Goal: Information Seeking & Learning: Learn about a topic

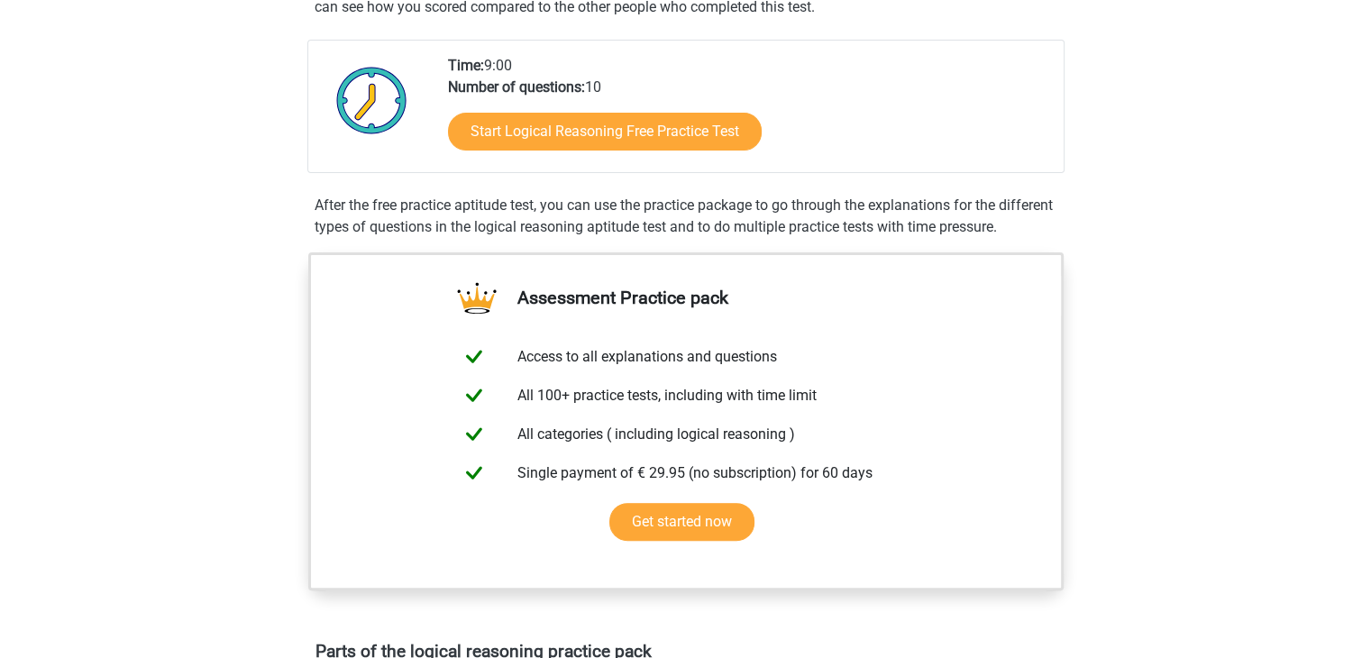
scroll to position [381, 0]
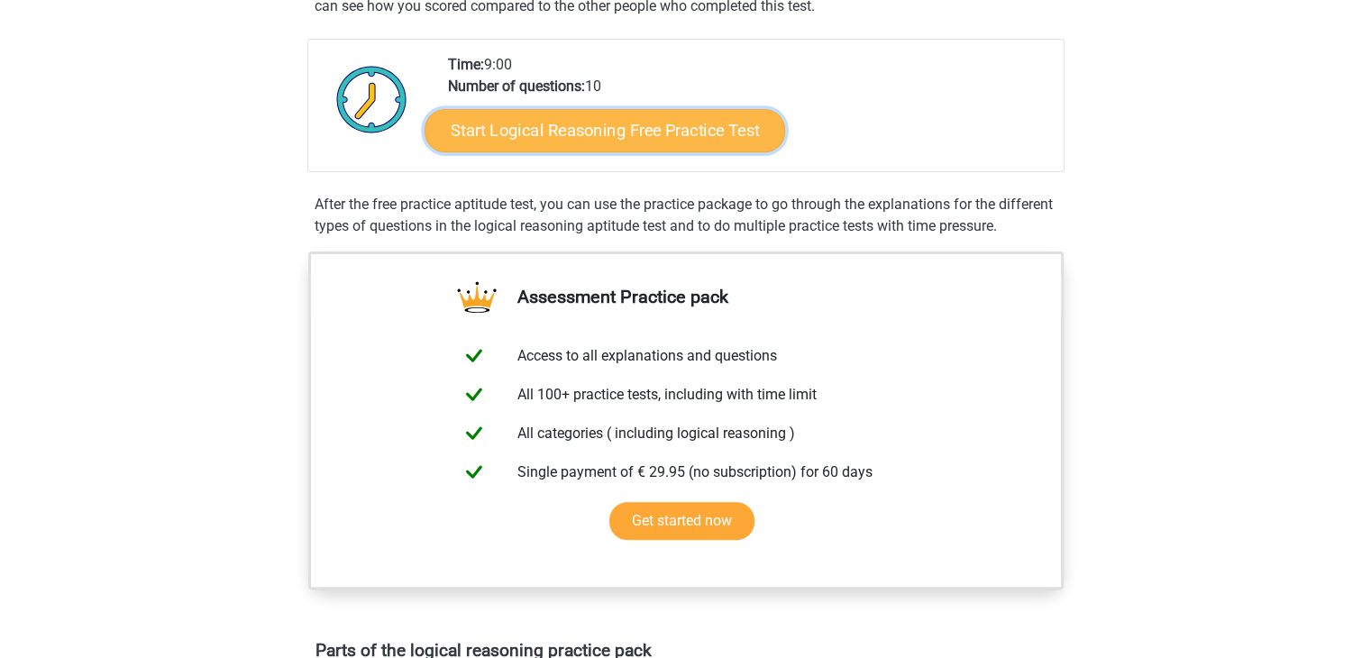
click at [606, 121] on link "Start Logical Reasoning Free Practice Test" at bounding box center [605, 129] width 361 height 43
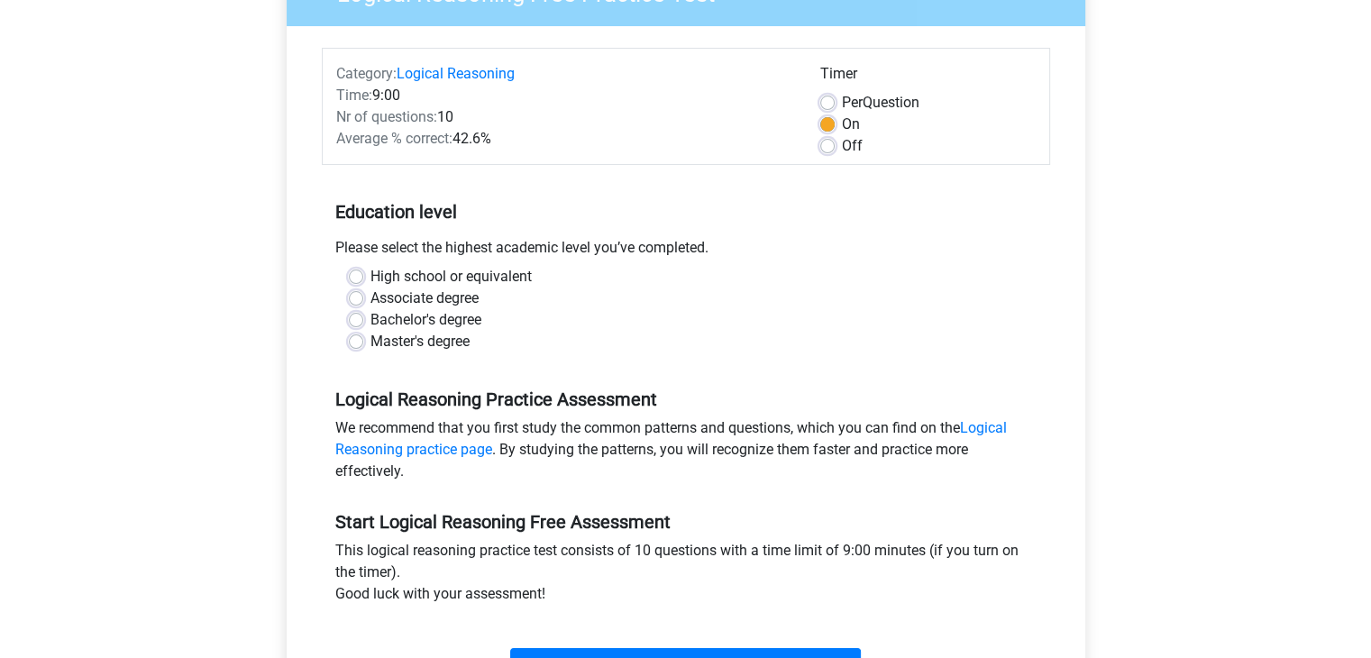
scroll to position [188, 0]
click at [371, 316] on label "Bachelor's degree" at bounding box center [426, 319] width 111 height 22
click at [359, 316] on input "Bachelor's degree" at bounding box center [356, 317] width 14 height 18
radio input "true"
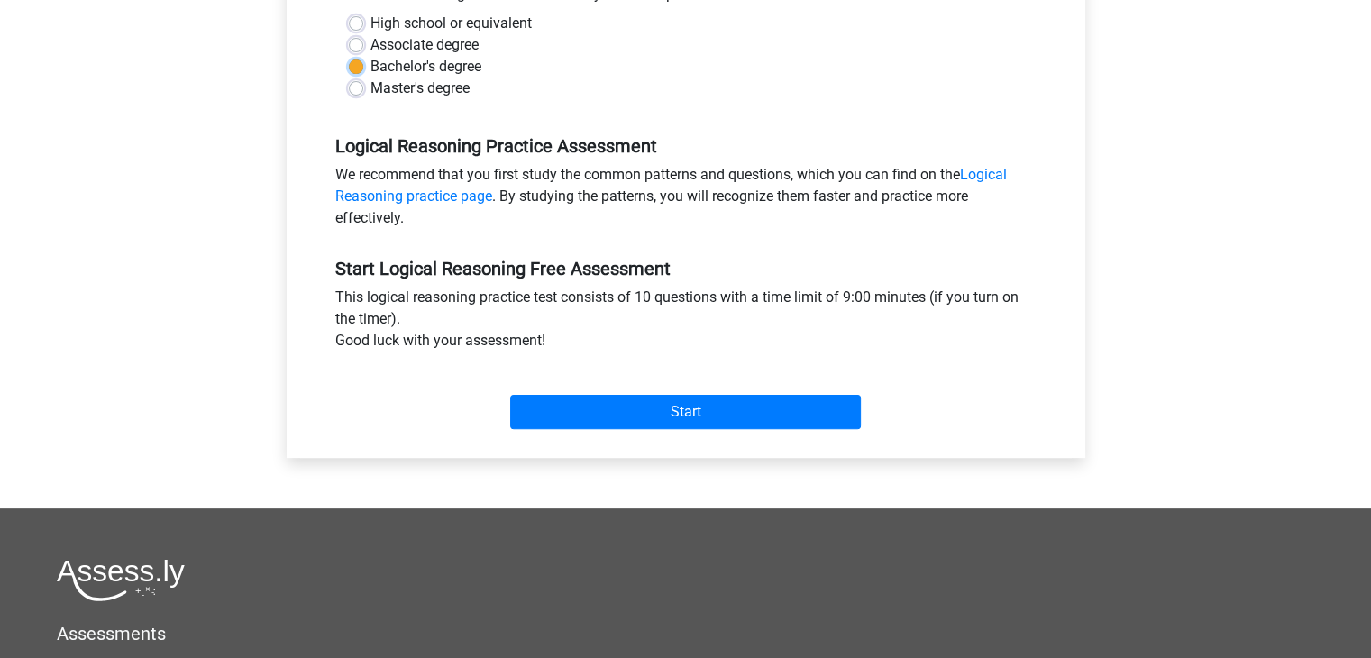
scroll to position [451, 0]
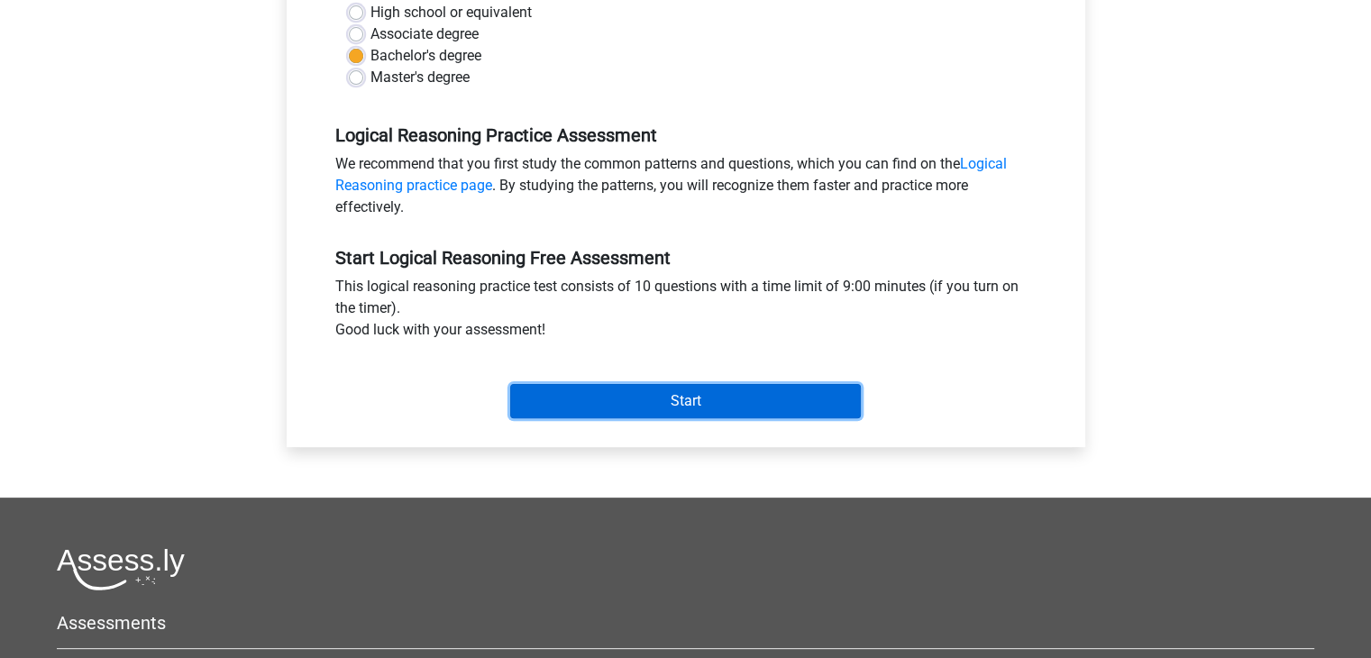
click at [696, 399] on input "Start" at bounding box center [685, 401] width 351 height 34
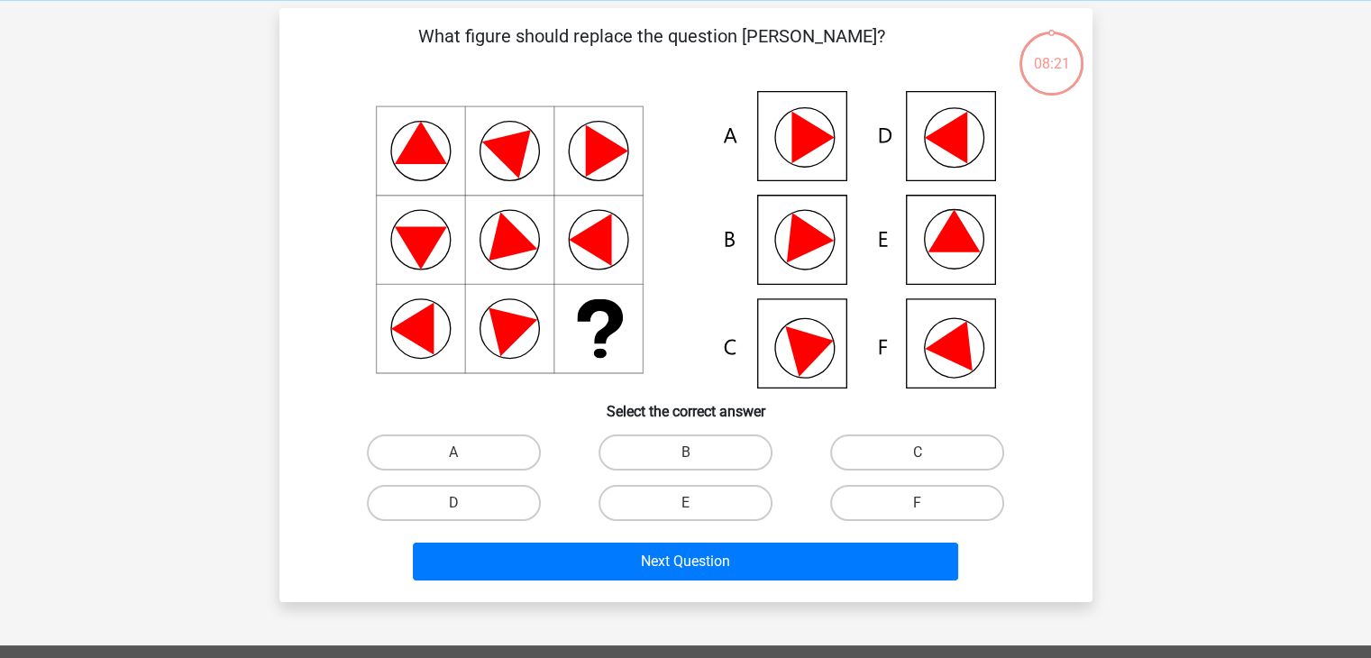
scroll to position [76, 0]
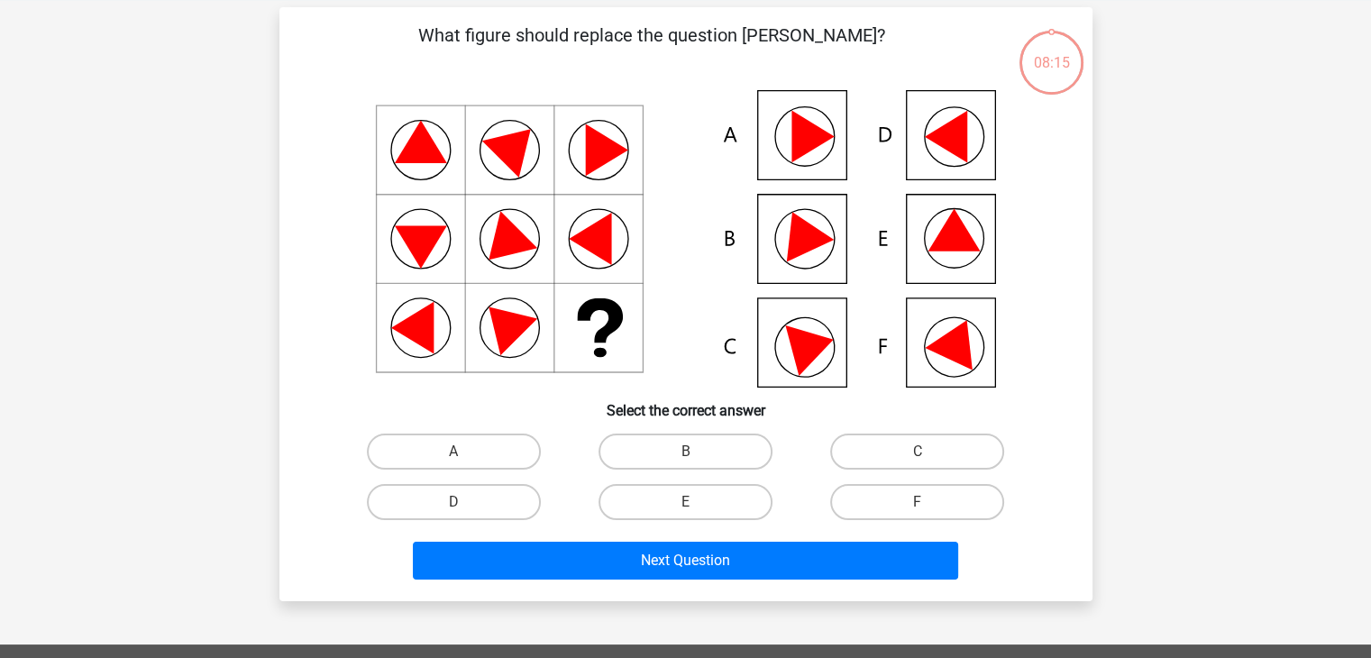
click at [802, 356] on icon at bounding box center [812, 345] width 55 height 61
click at [903, 436] on label "C" at bounding box center [917, 452] width 174 height 36
click at [918, 452] on input "C" at bounding box center [924, 458] width 12 height 12
radio input "true"
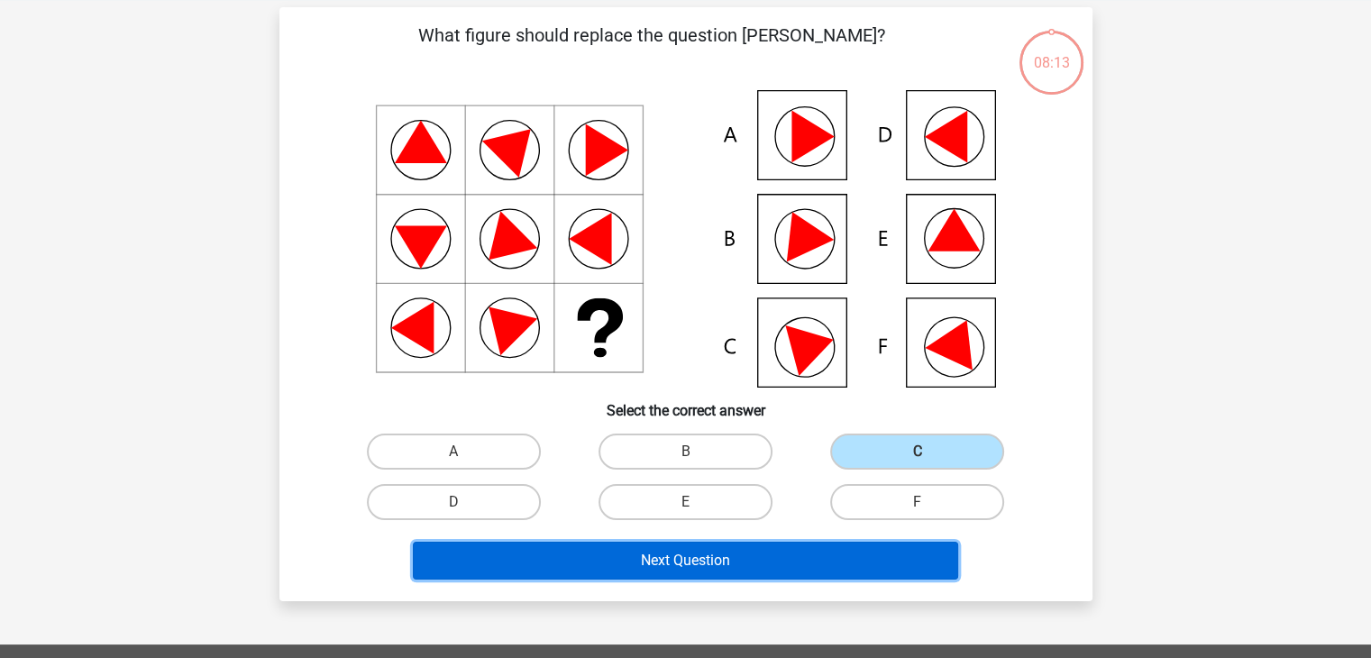
click at [742, 555] on button "Next Question" at bounding box center [686, 561] width 546 height 38
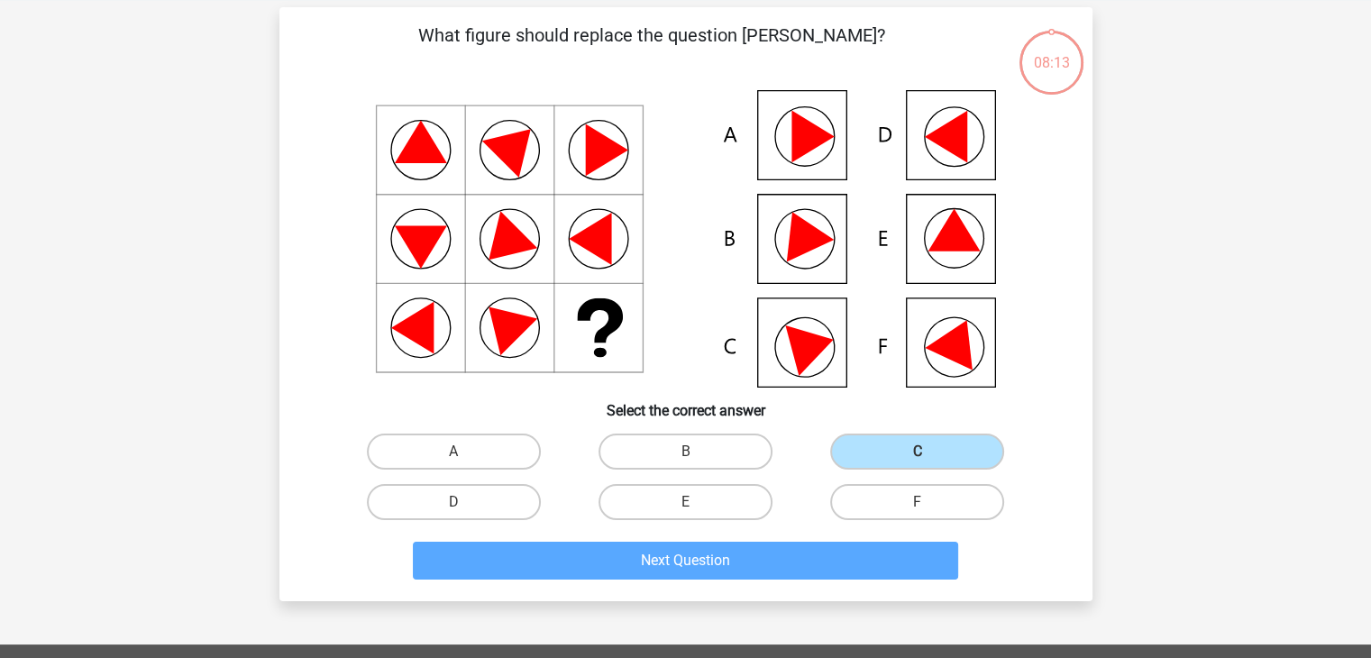
scroll to position [83, 0]
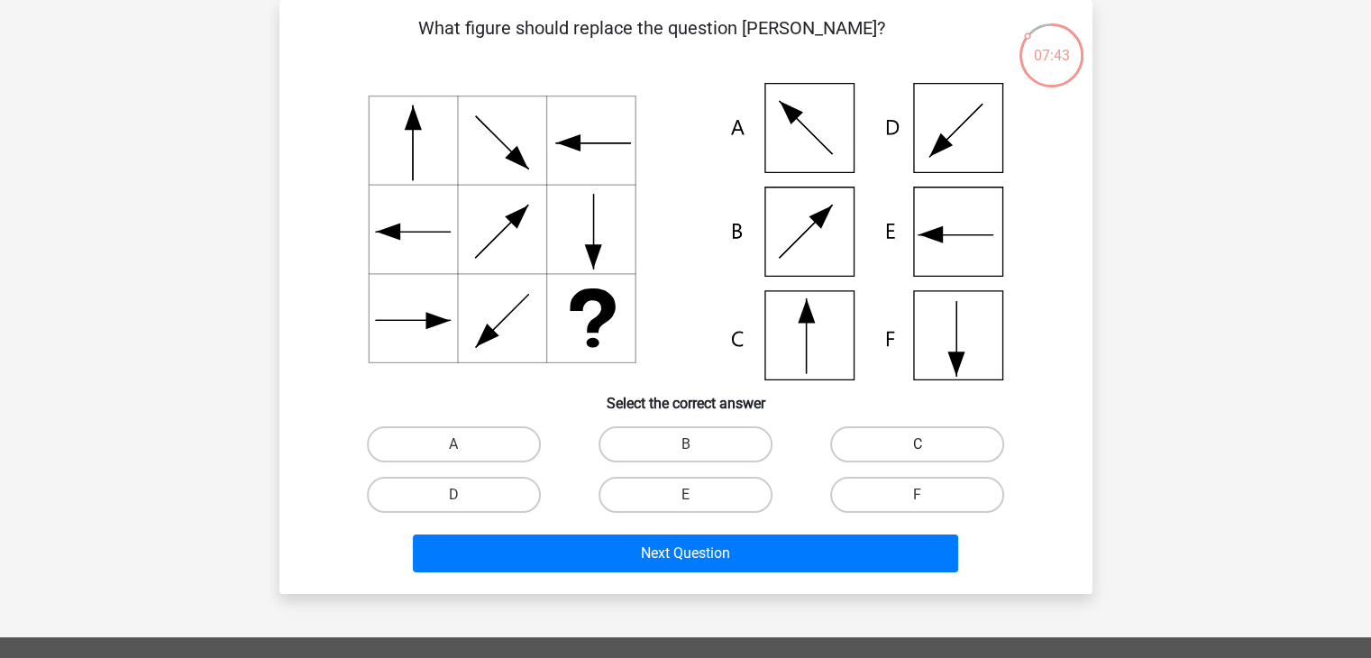
click at [851, 452] on label "C" at bounding box center [917, 444] width 174 height 36
click at [918, 452] on input "C" at bounding box center [924, 451] width 12 height 12
radio input "true"
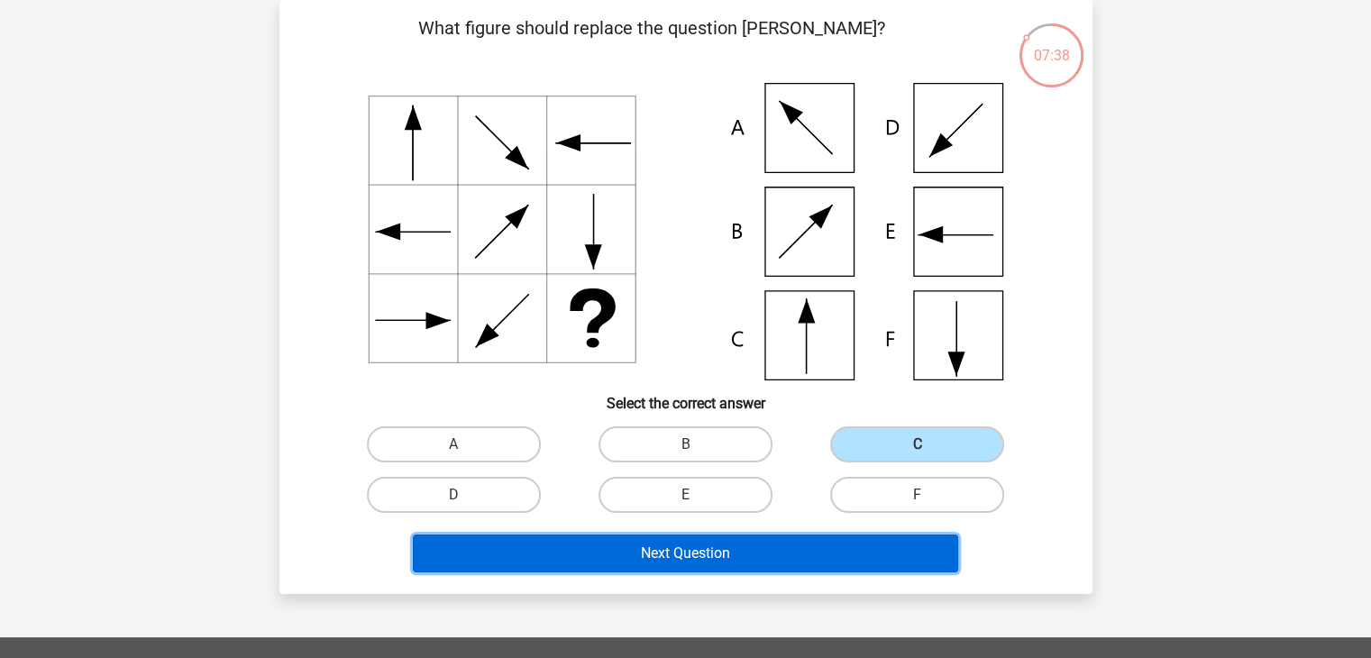
click at [696, 571] on button "Next Question" at bounding box center [686, 554] width 546 height 38
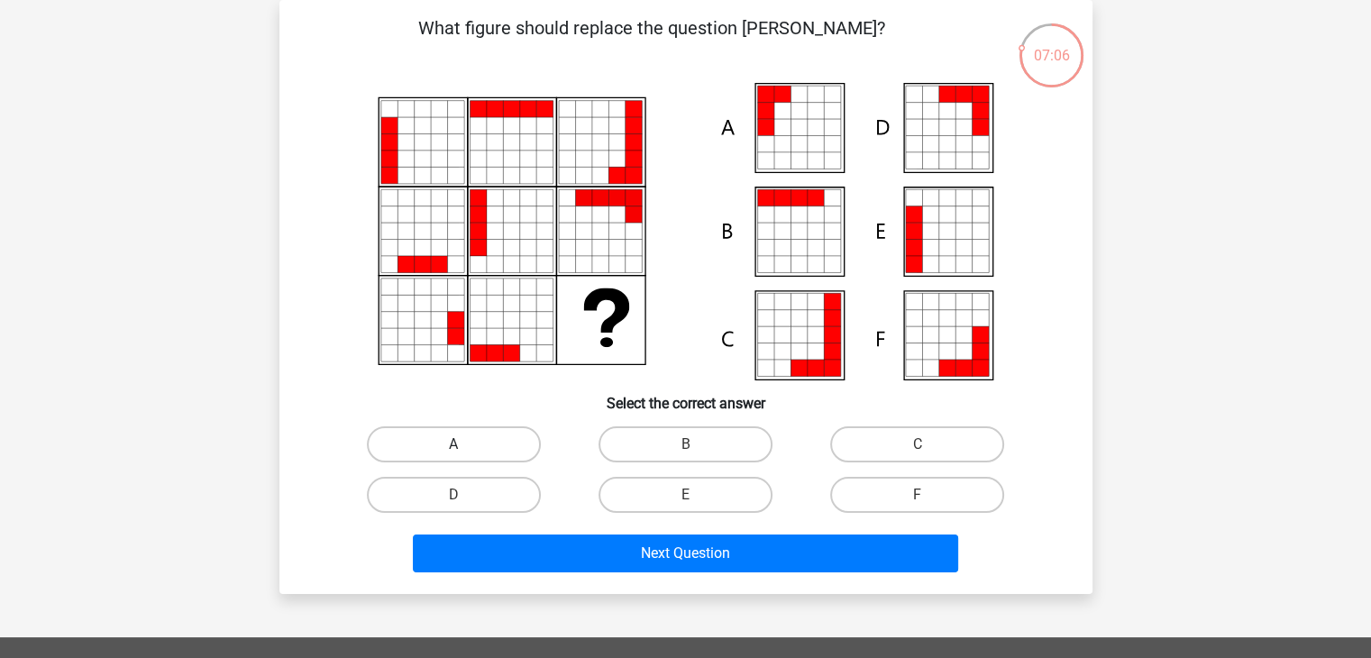
click at [459, 435] on label "A" at bounding box center [454, 444] width 174 height 36
click at [459, 445] on input "A" at bounding box center [460, 451] width 12 height 12
radio input "true"
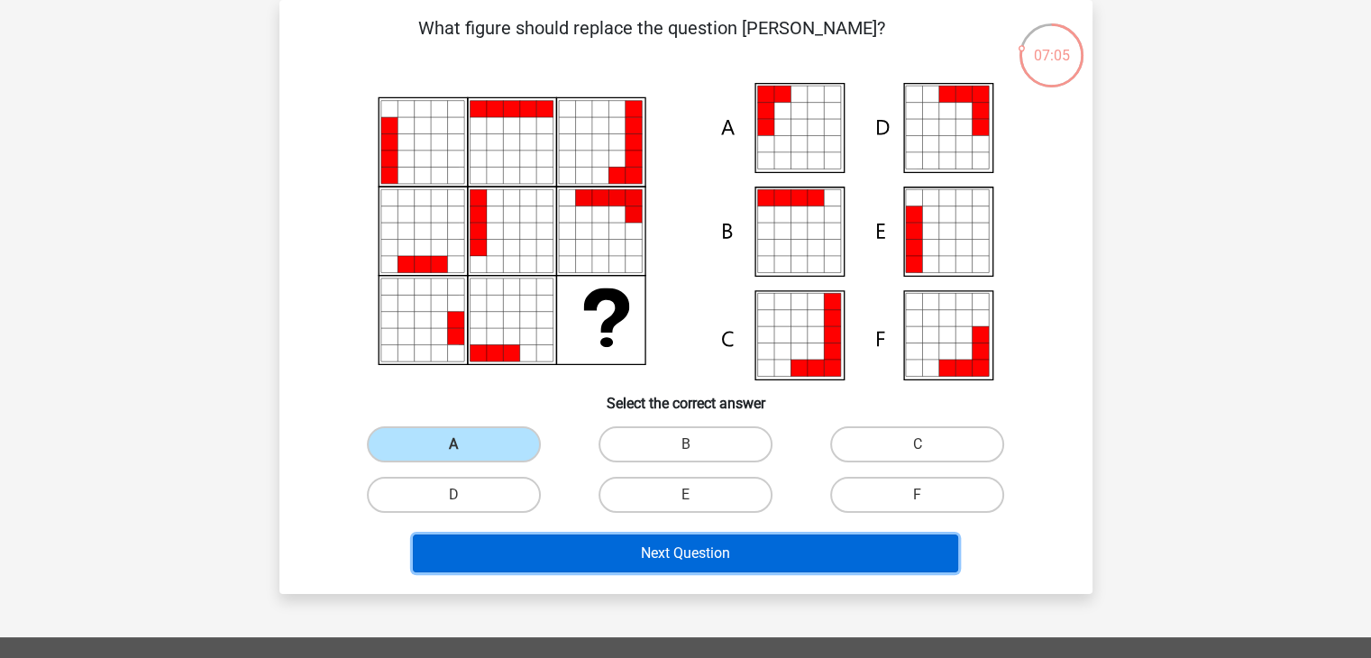
click at [577, 546] on button "Next Question" at bounding box center [686, 554] width 546 height 38
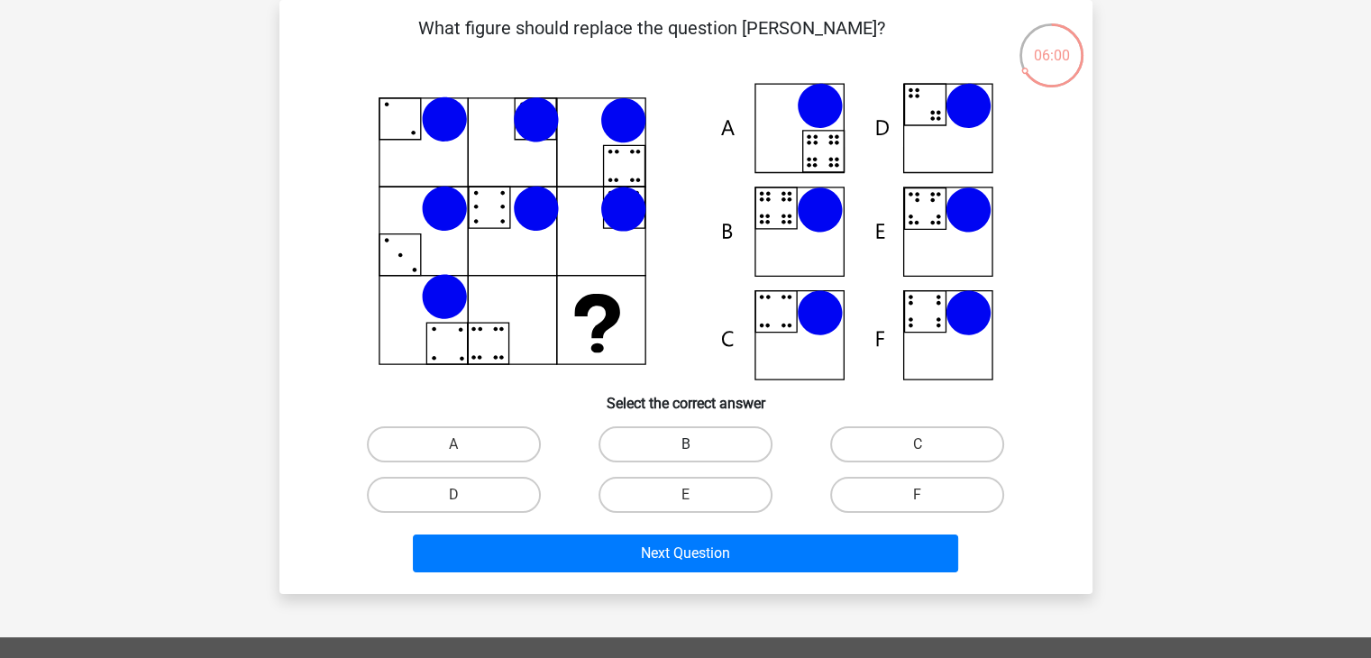
click at [696, 434] on label "B" at bounding box center [686, 444] width 174 height 36
click at [696, 445] on input "B" at bounding box center [691, 451] width 12 height 12
radio input "true"
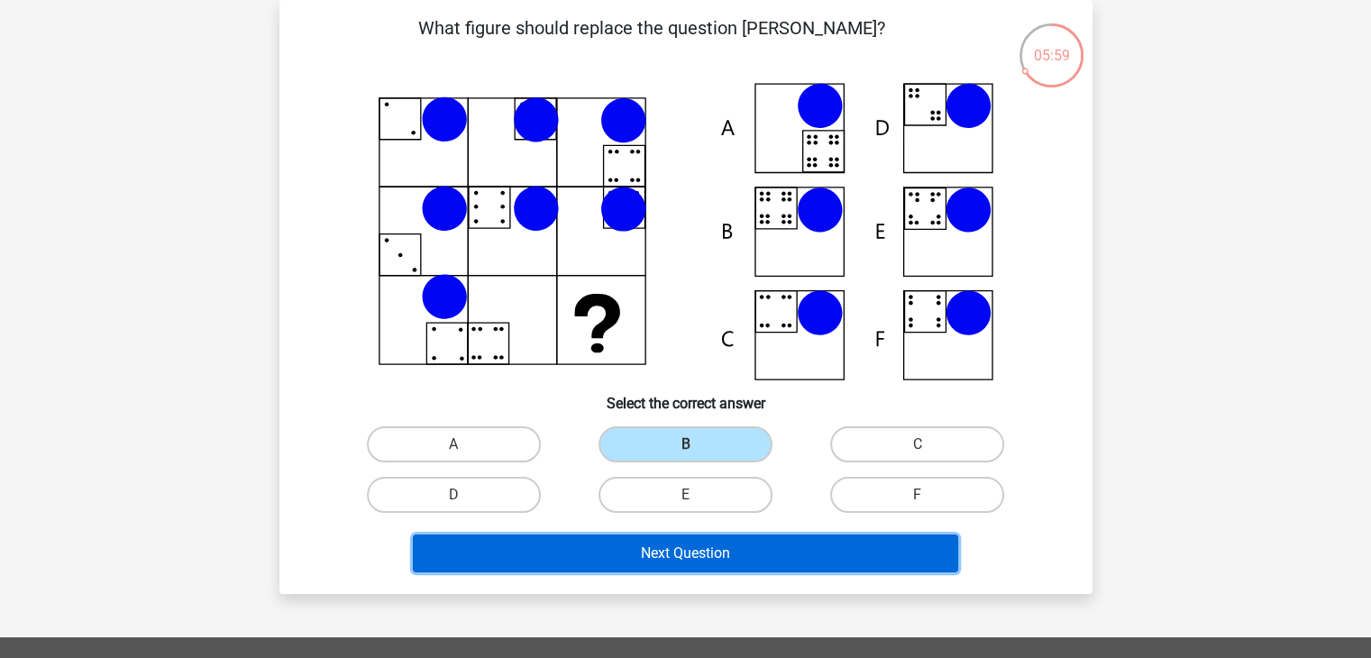
click at [719, 542] on button "Next Question" at bounding box center [686, 554] width 546 height 38
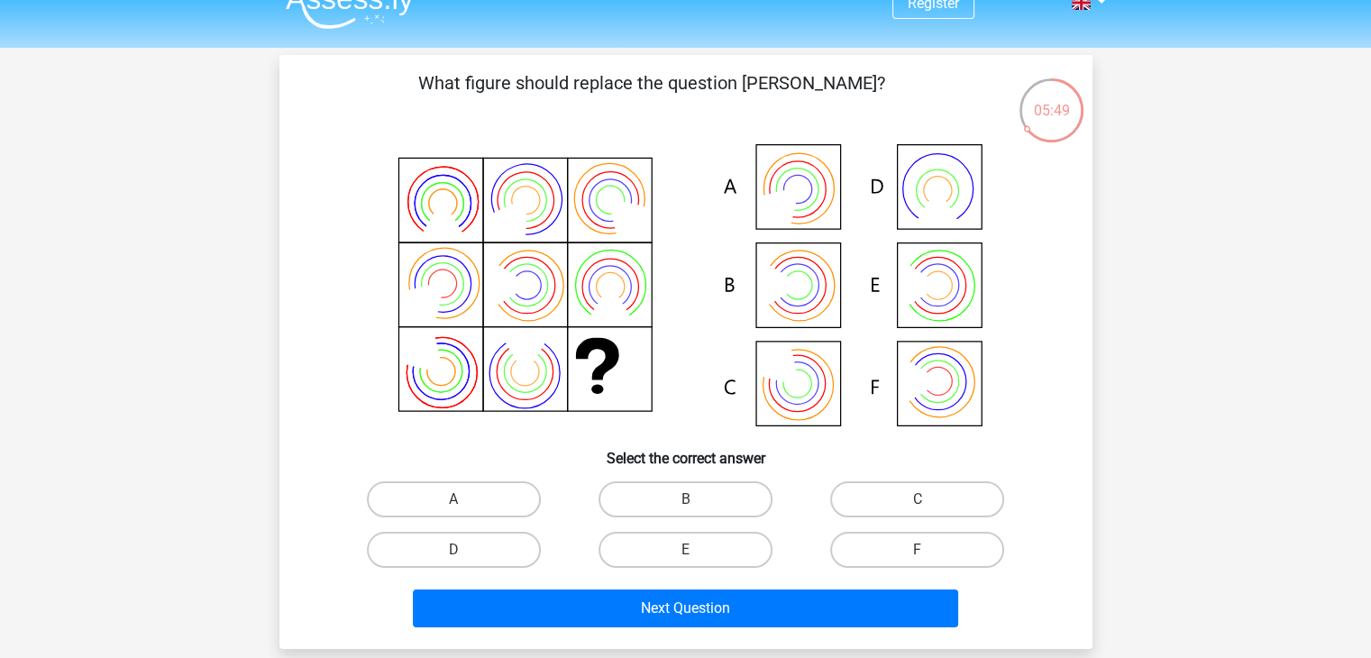
scroll to position [29, 0]
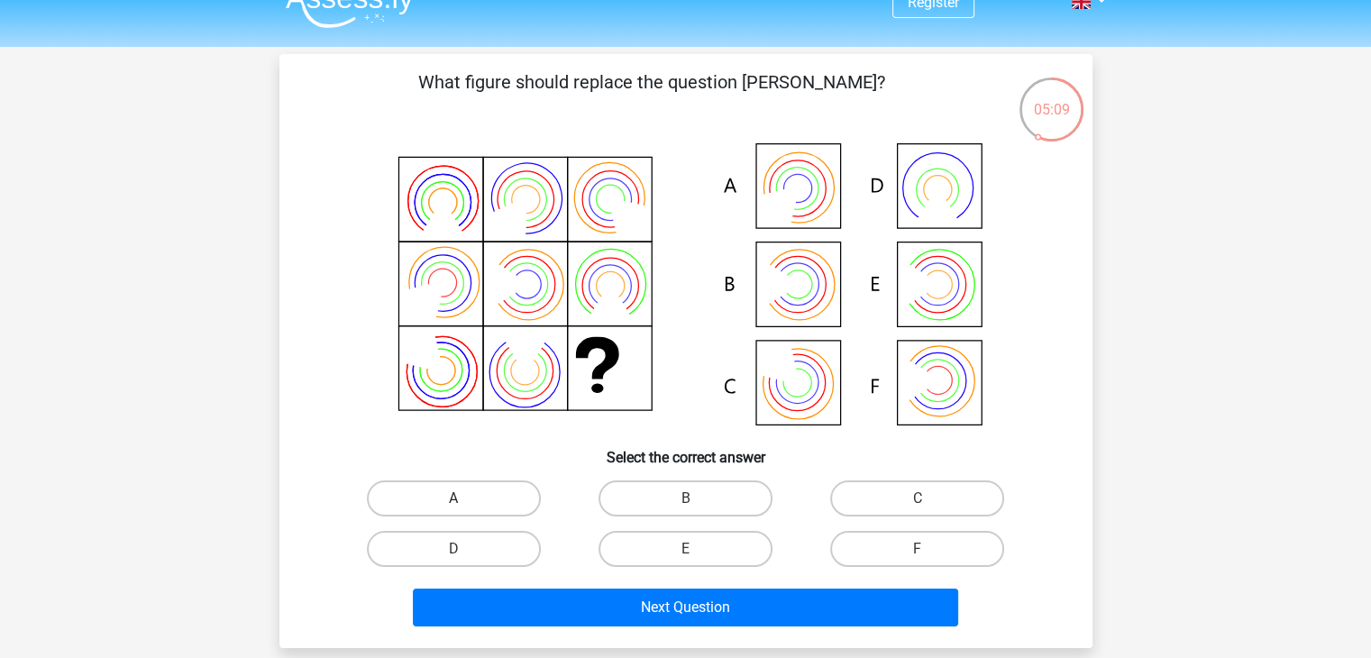
click at [500, 490] on label "A" at bounding box center [454, 499] width 174 height 36
click at [465, 499] on input "A" at bounding box center [460, 505] width 12 height 12
radio input "true"
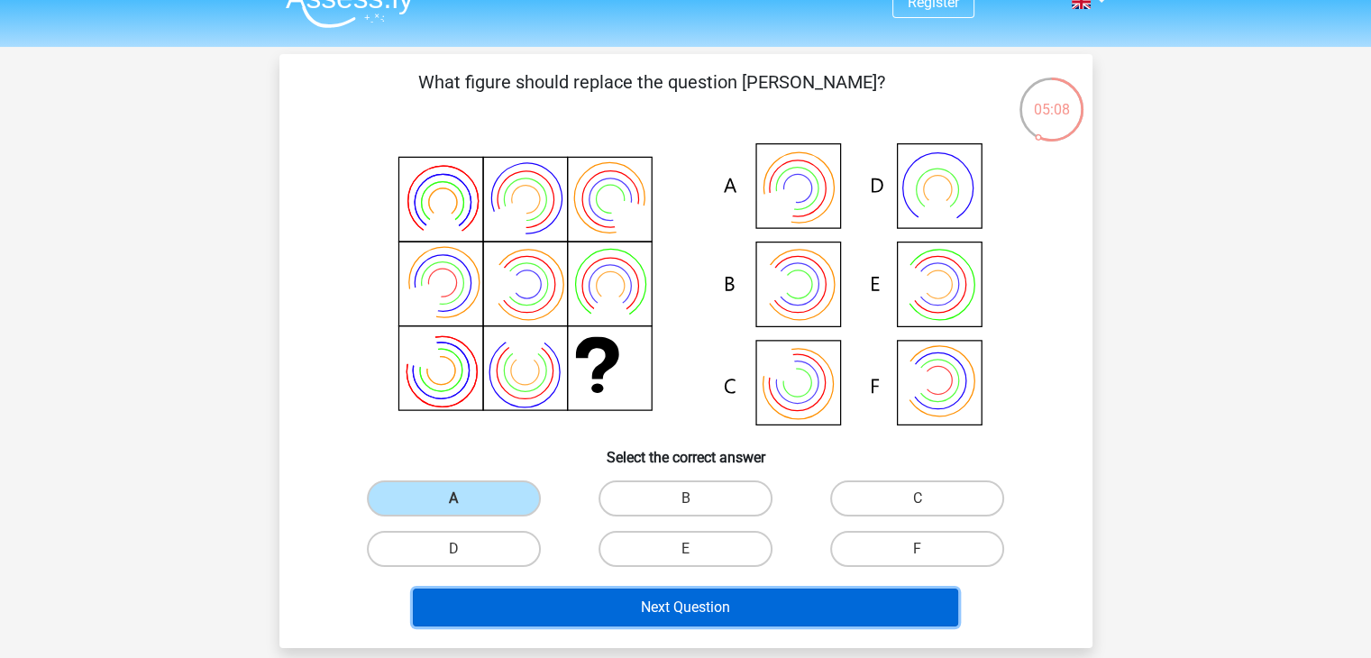
click at [581, 620] on button "Next Question" at bounding box center [686, 608] width 546 height 38
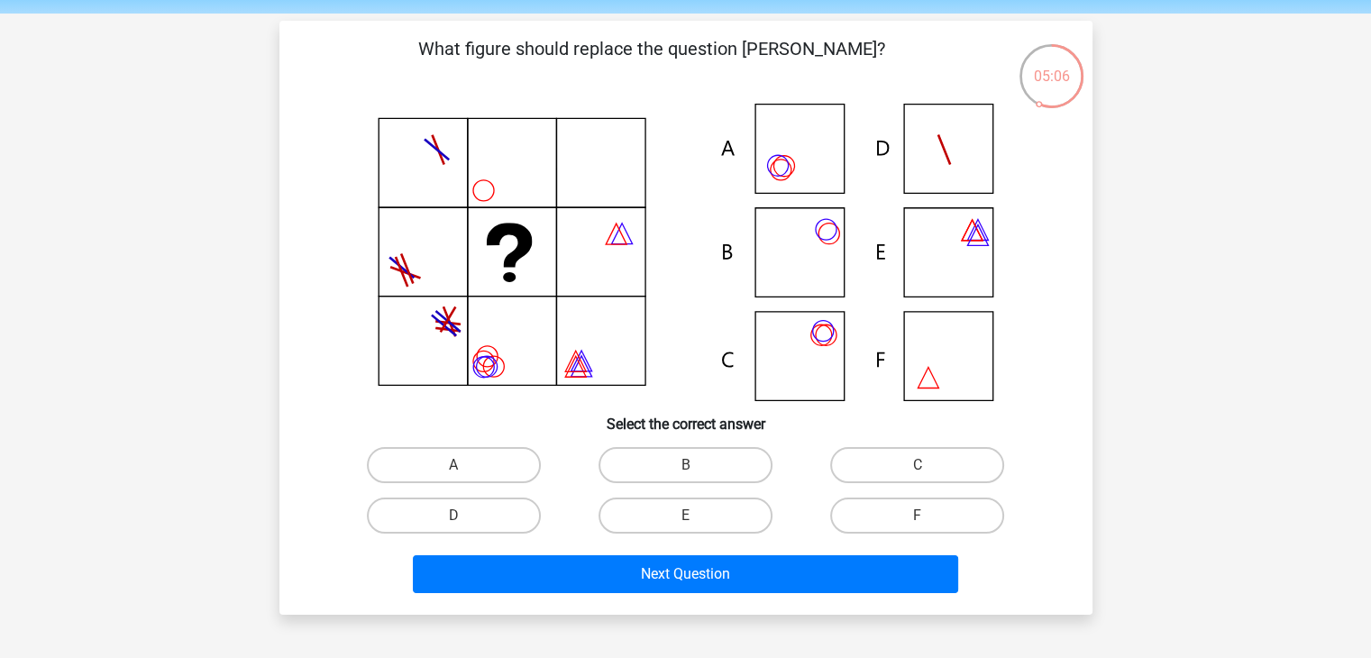
scroll to position [45, 0]
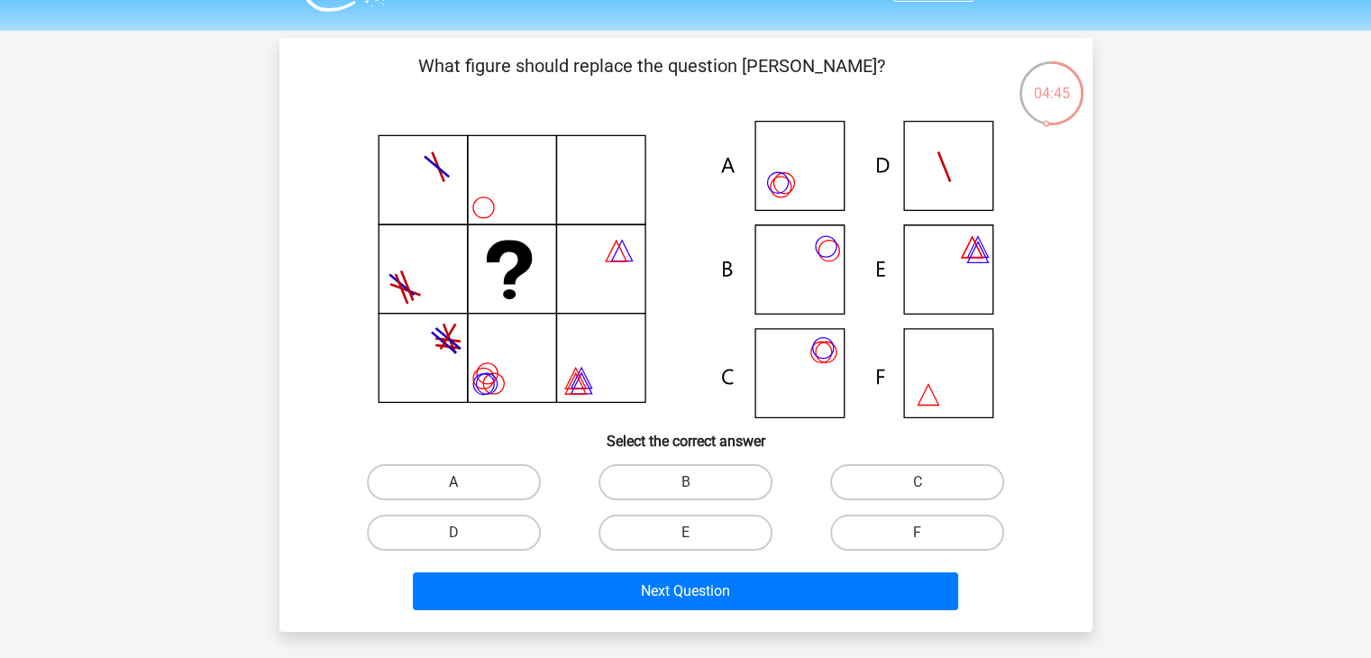
click at [468, 474] on label "A" at bounding box center [454, 482] width 174 height 36
click at [465, 482] on input "A" at bounding box center [460, 488] width 12 height 12
radio input "true"
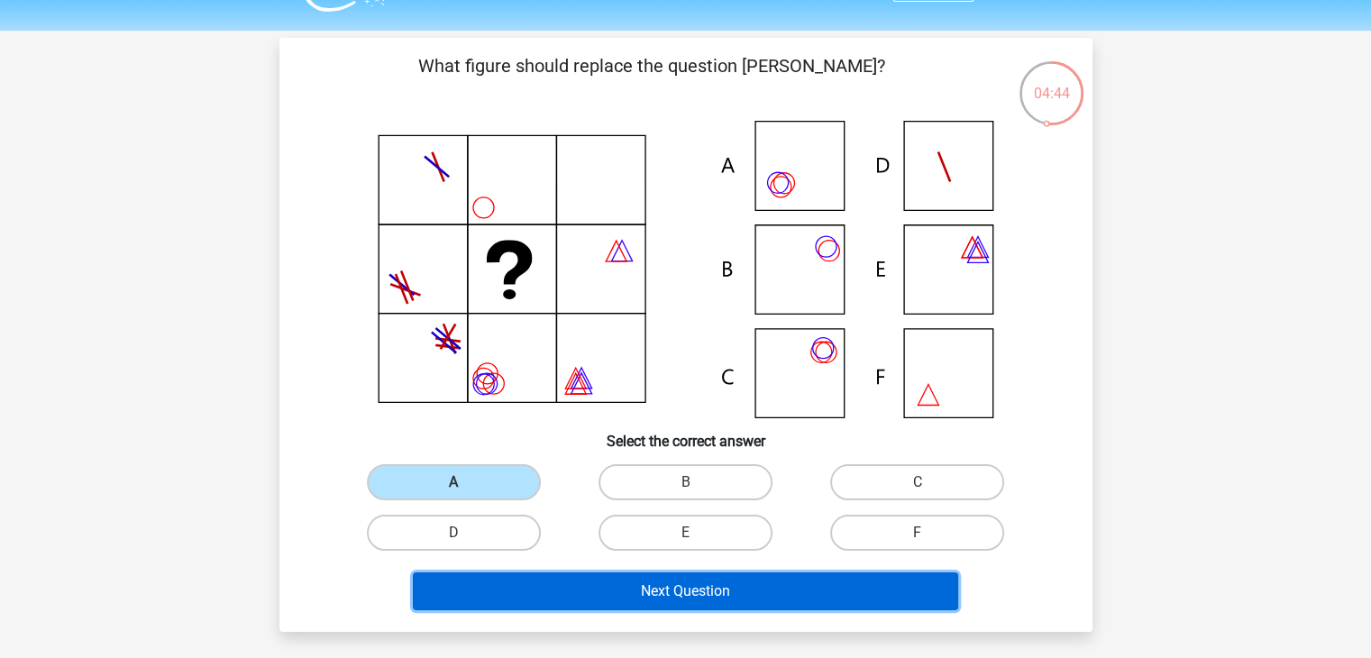
click at [573, 581] on button "Next Question" at bounding box center [686, 592] width 546 height 38
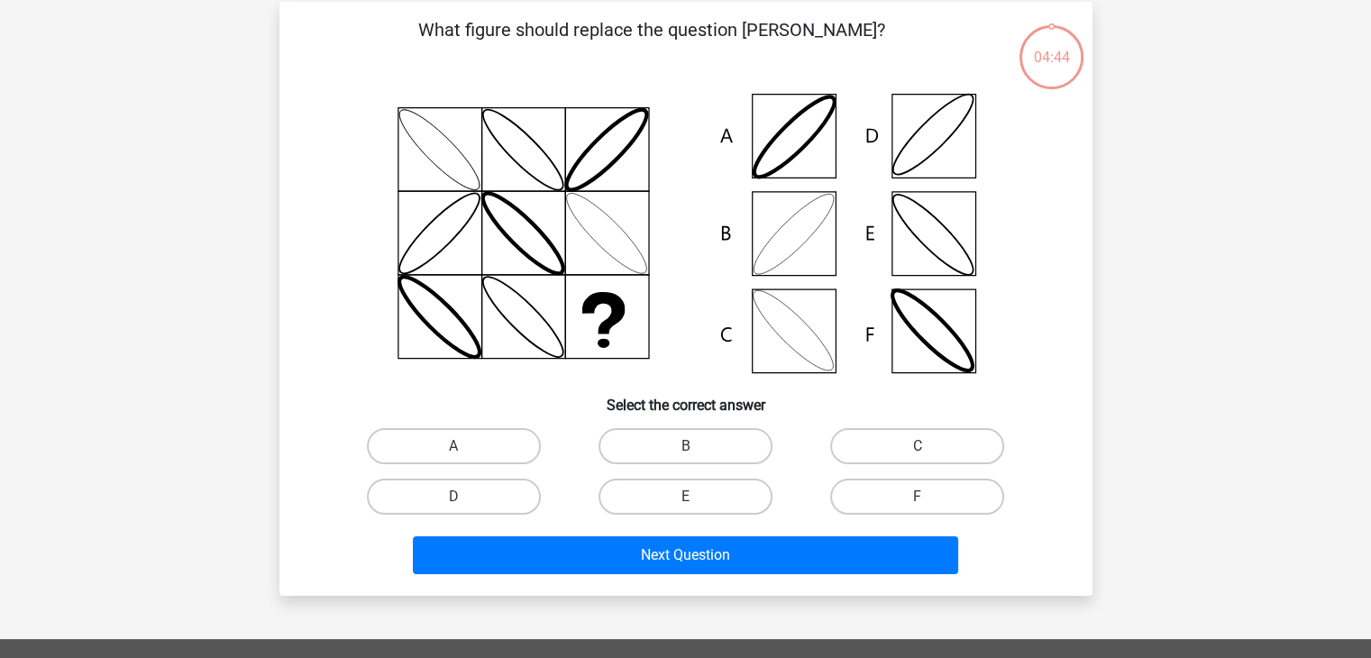
scroll to position [83, 0]
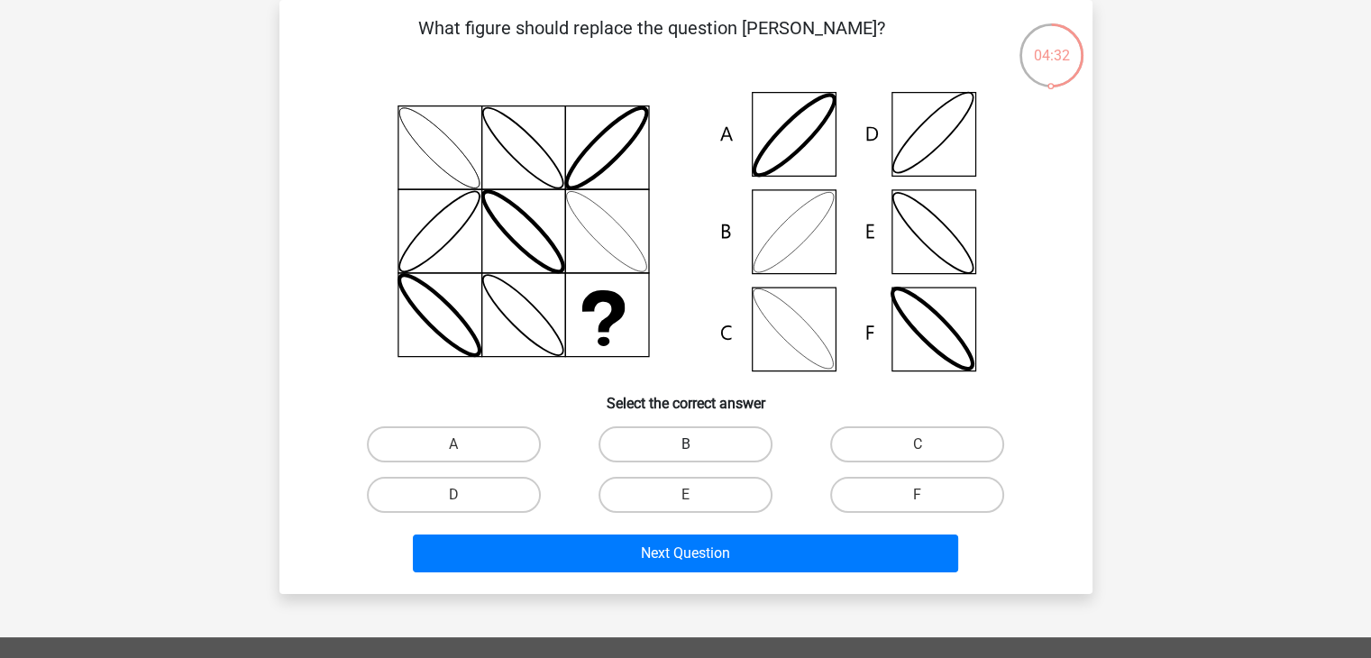
click at [709, 451] on label "B" at bounding box center [686, 444] width 174 height 36
click at [697, 451] on input "B" at bounding box center [691, 451] width 12 height 12
radio input "true"
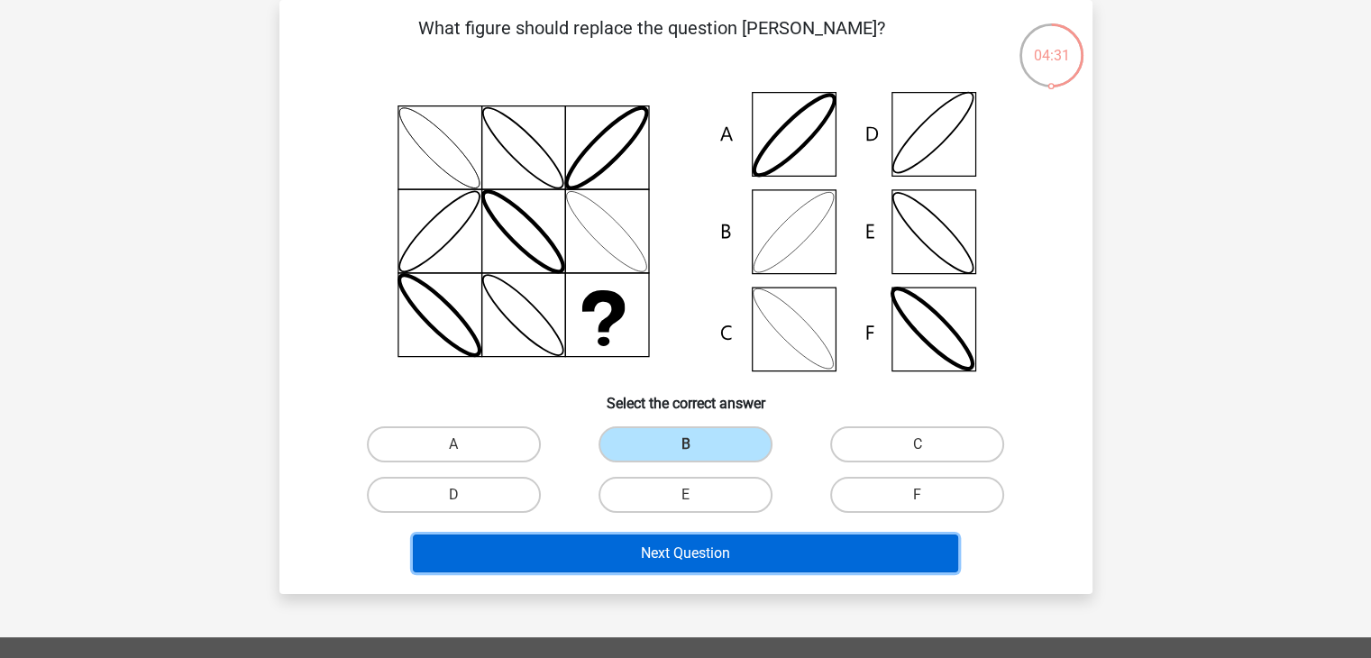
click at [674, 539] on button "Next Question" at bounding box center [686, 554] width 546 height 38
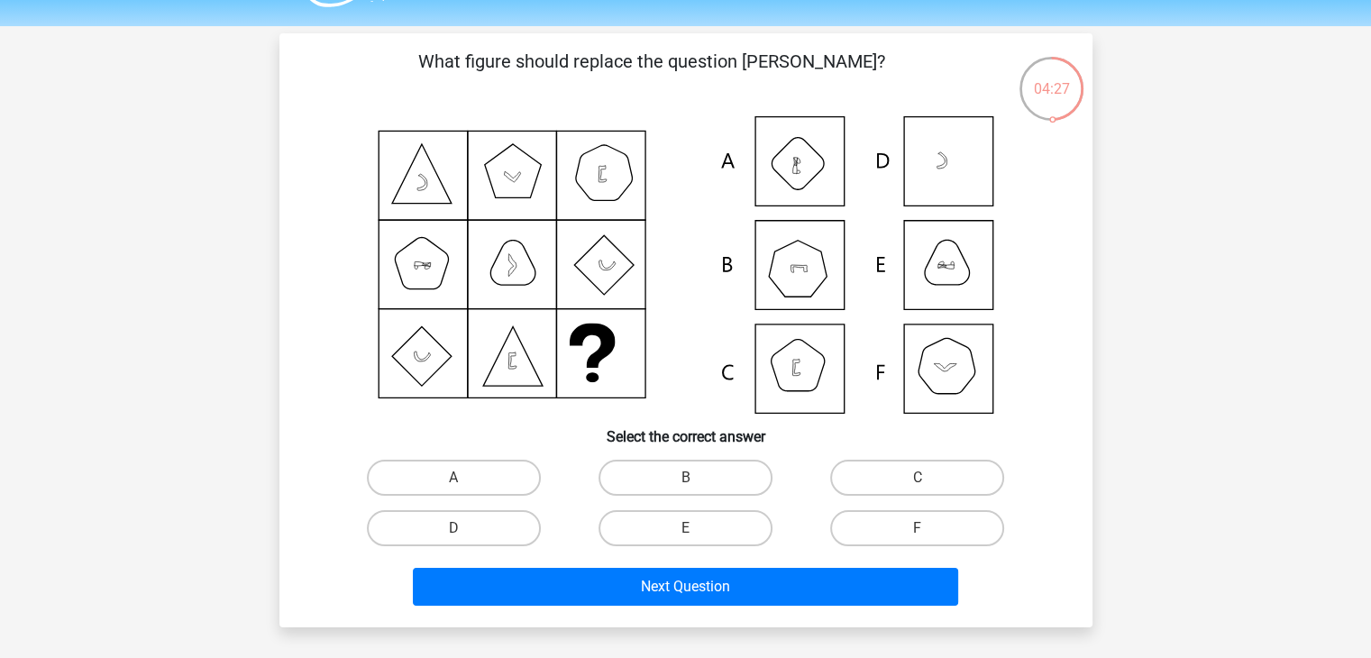
scroll to position [50, 0]
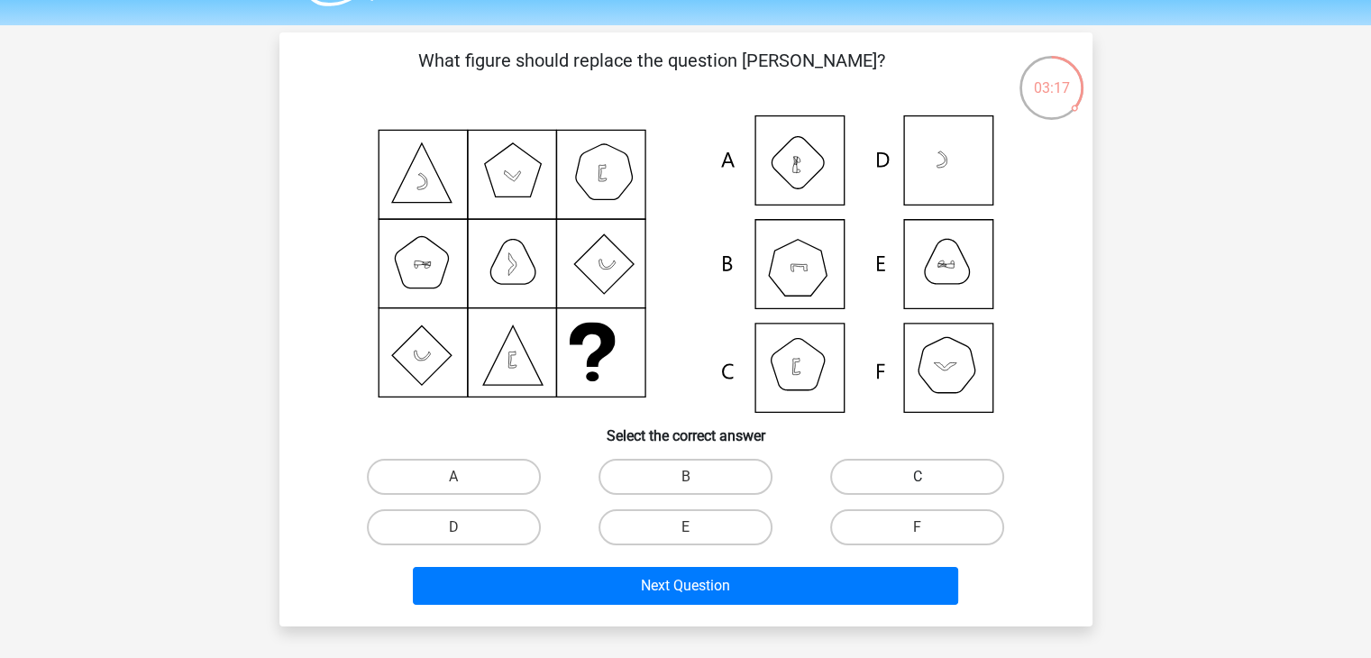
click at [853, 473] on label "C" at bounding box center [917, 477] width 174 height 36
click at [918, 477] on input "C" at bounding box center [924, 483] width 12 height 12
radio input "true"
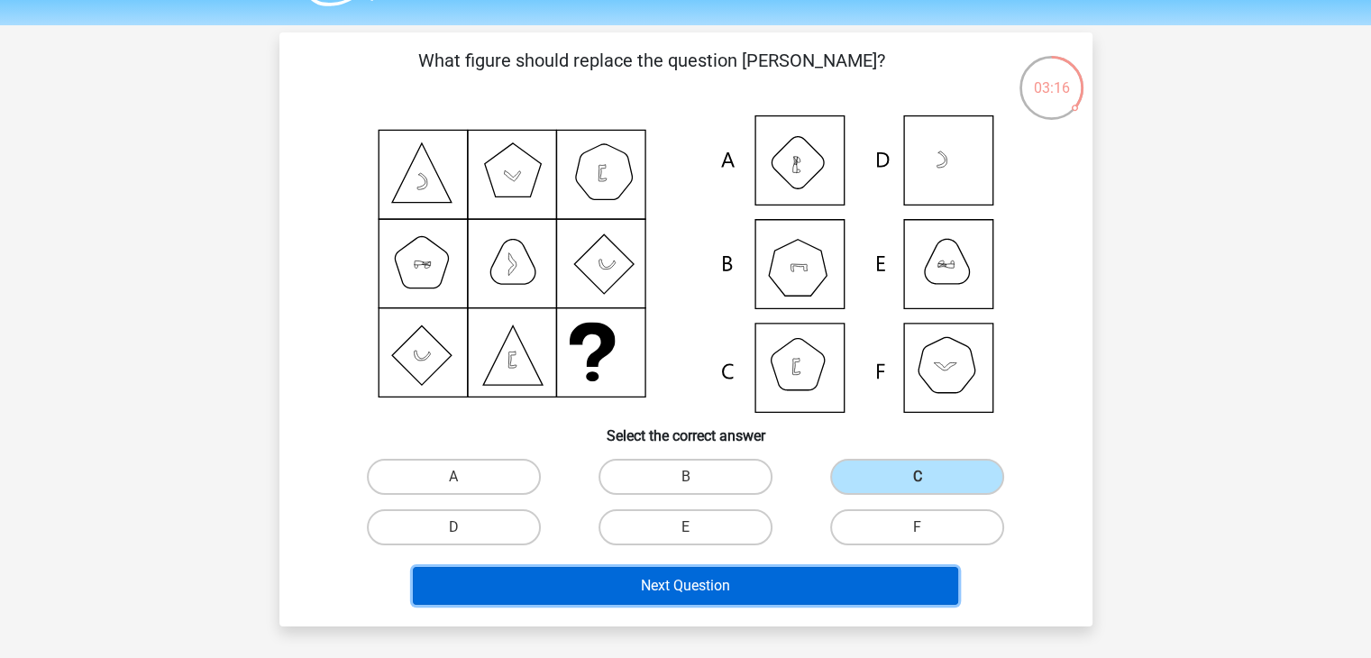
click at [730, 591] on button "Next Question" at bounding box center [686, 586] width 546 height 38
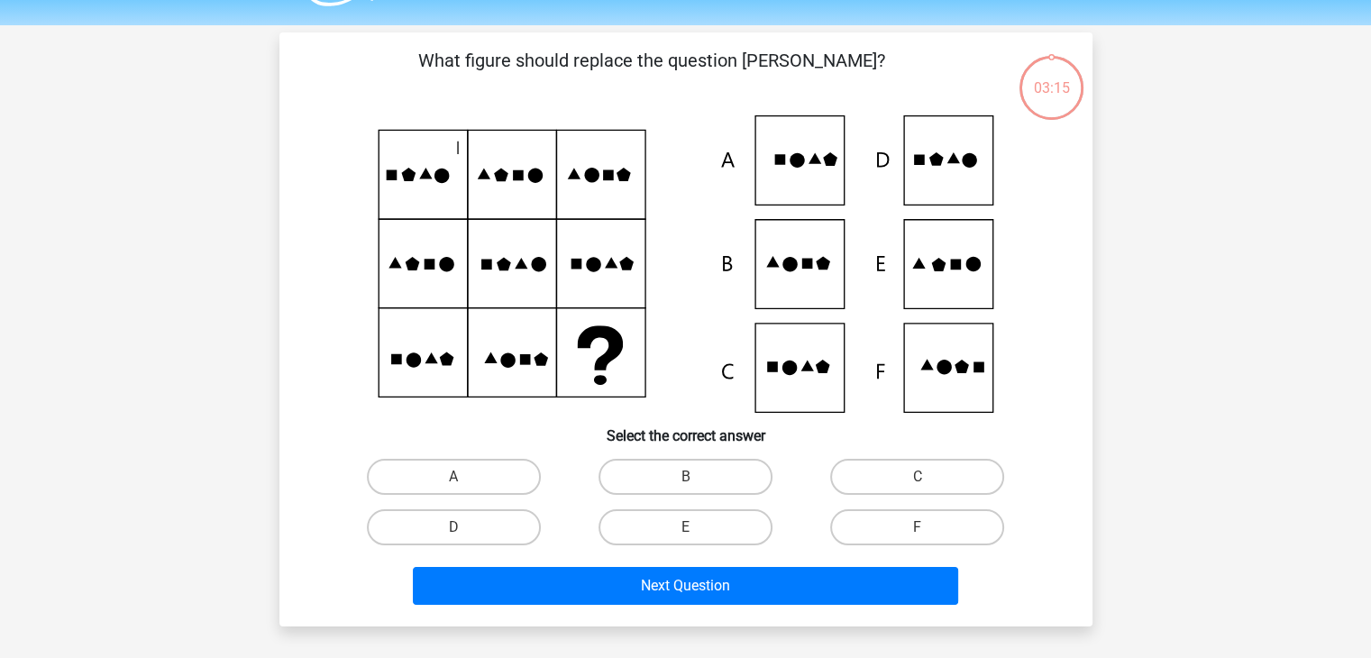
scroll to position [83, 0]
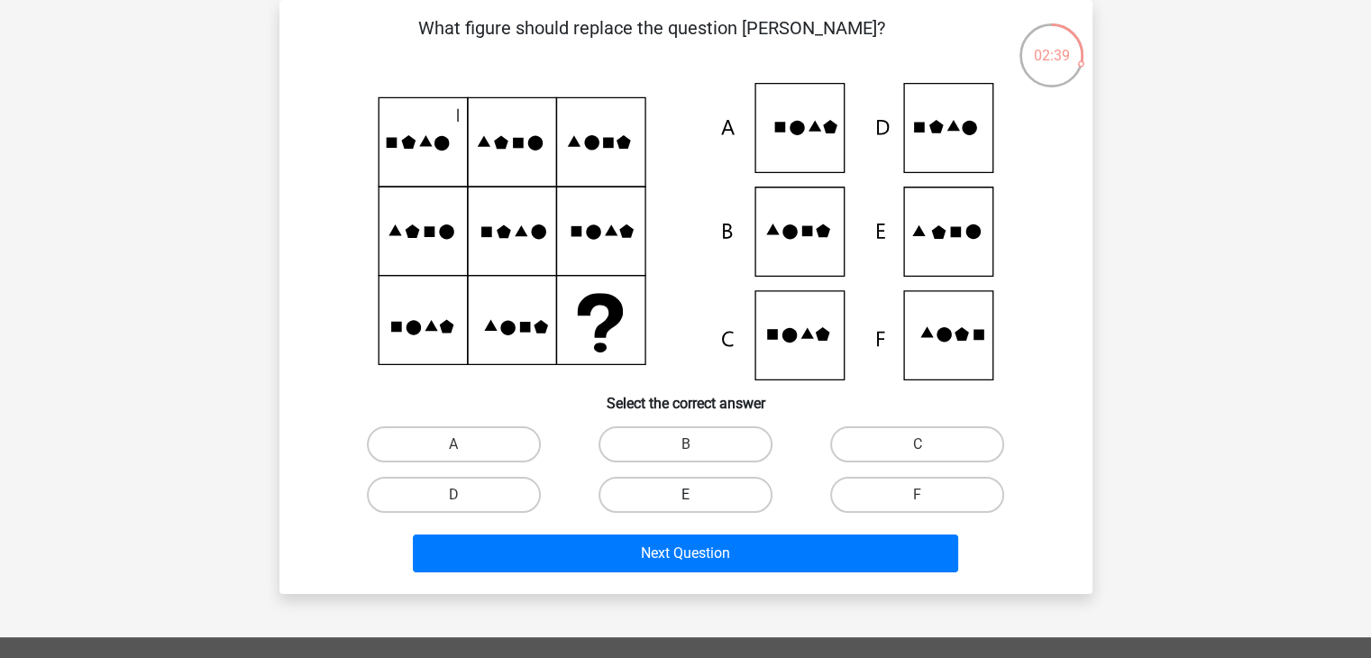
click at [688, 490] on label "E" at bounding box center [686, 495] width 174 height 36
click at [688, 495] on input "E" at bounding box center [691, 501] width 12 height 12
radio input "true"
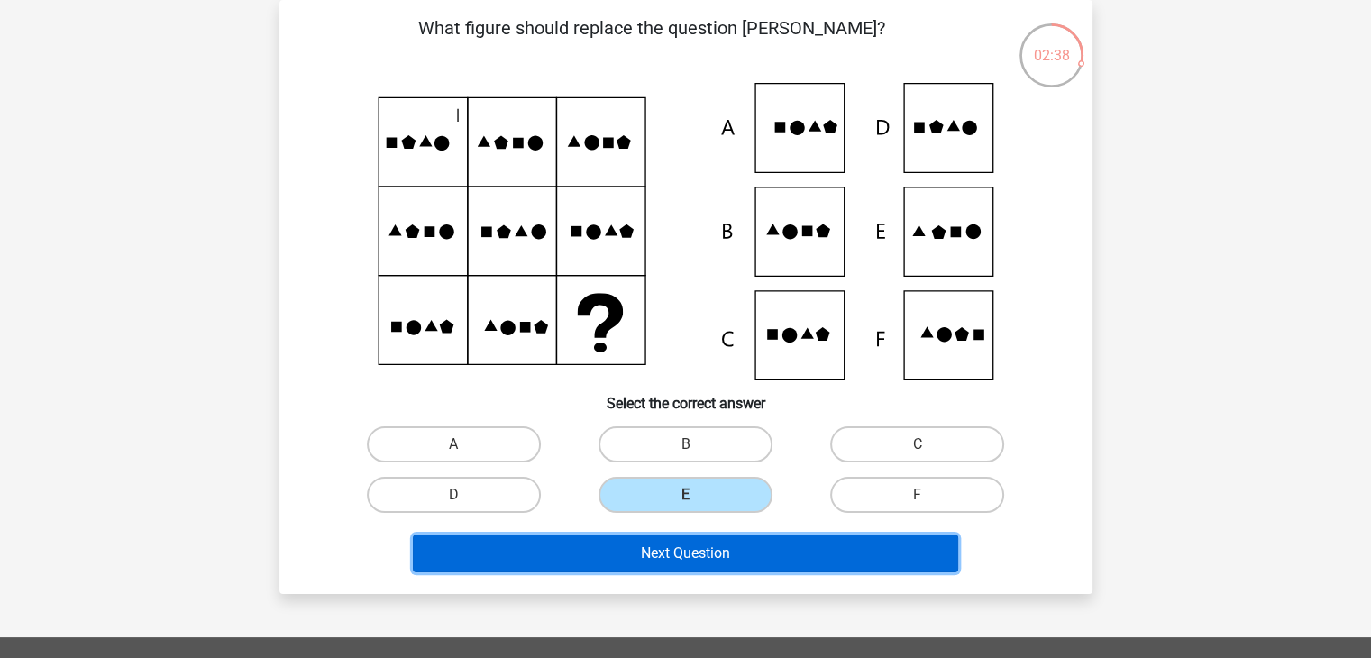
click at [687, 536] on button "Next Question" at bounding box center [686, 554] width 546 height 38
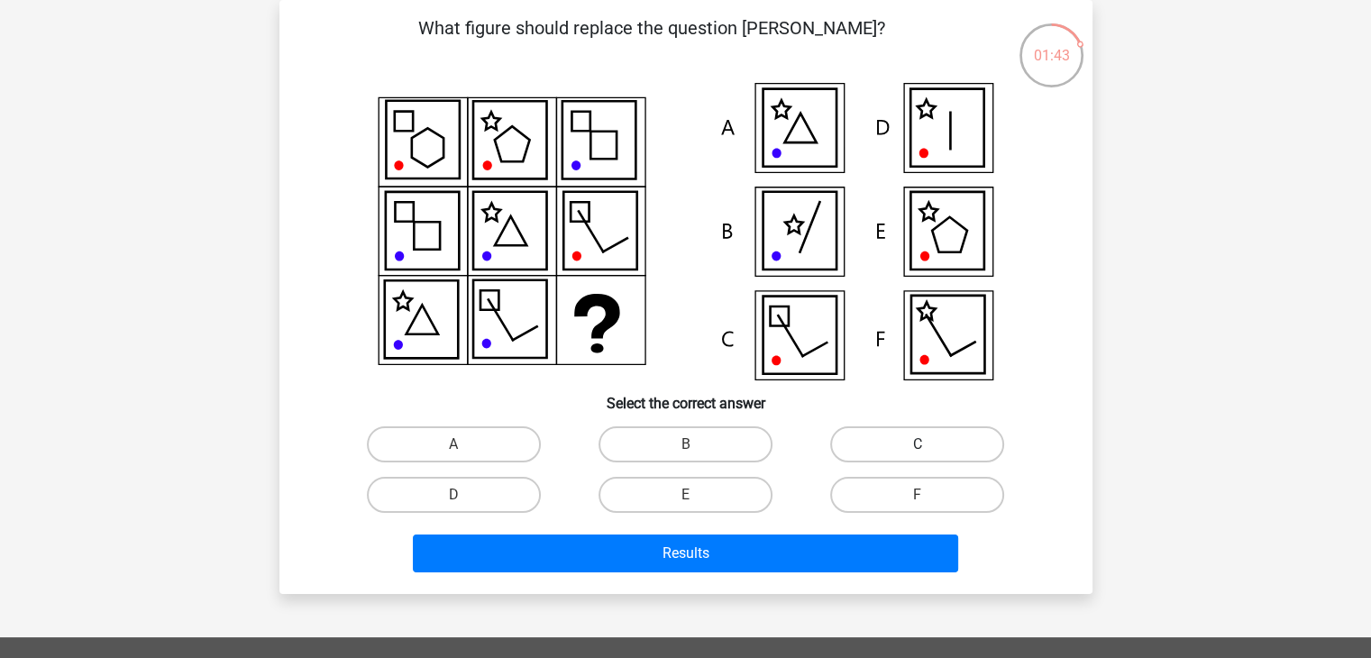
click at [912, 444] on label "C" at bounding box center [917, 444] width 174 height 36
click at [918, 445] on input "C" at bounding box center [924, 451] width 12 height 12
radio input "true"
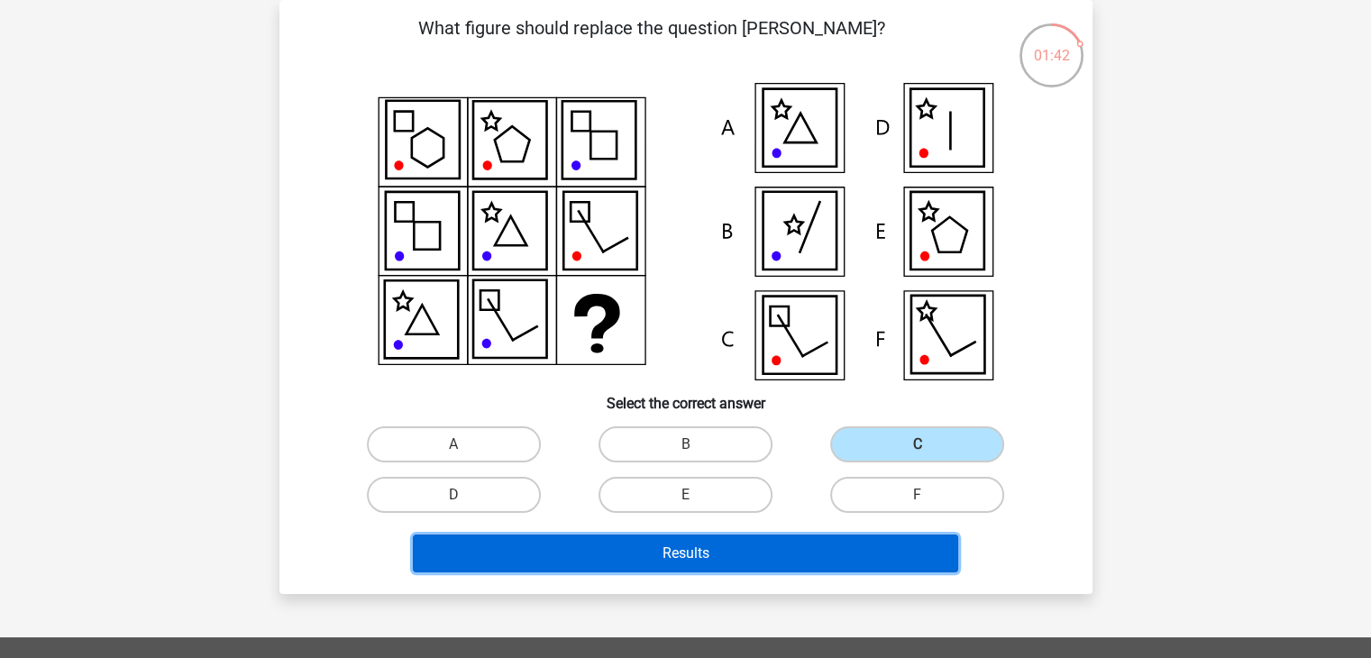
click at [815, 547] on button "Results" at bounding box center [686, 554] width 546 height 38
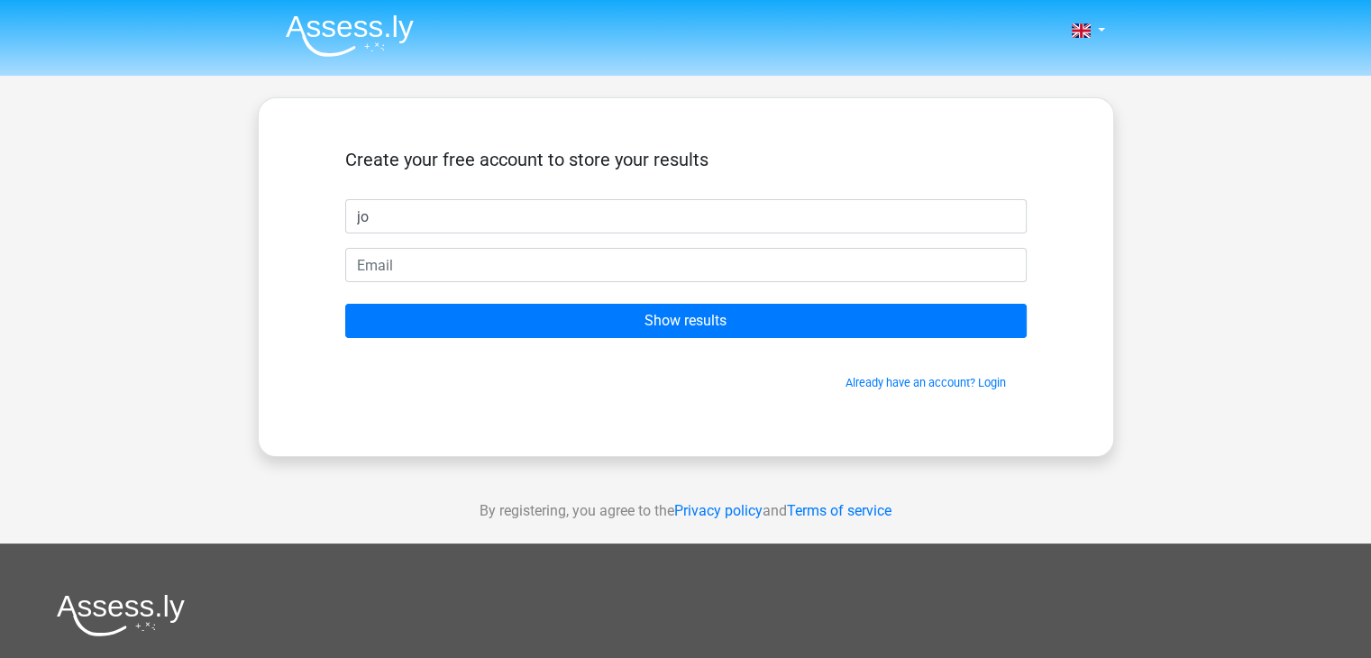
type input "jo"
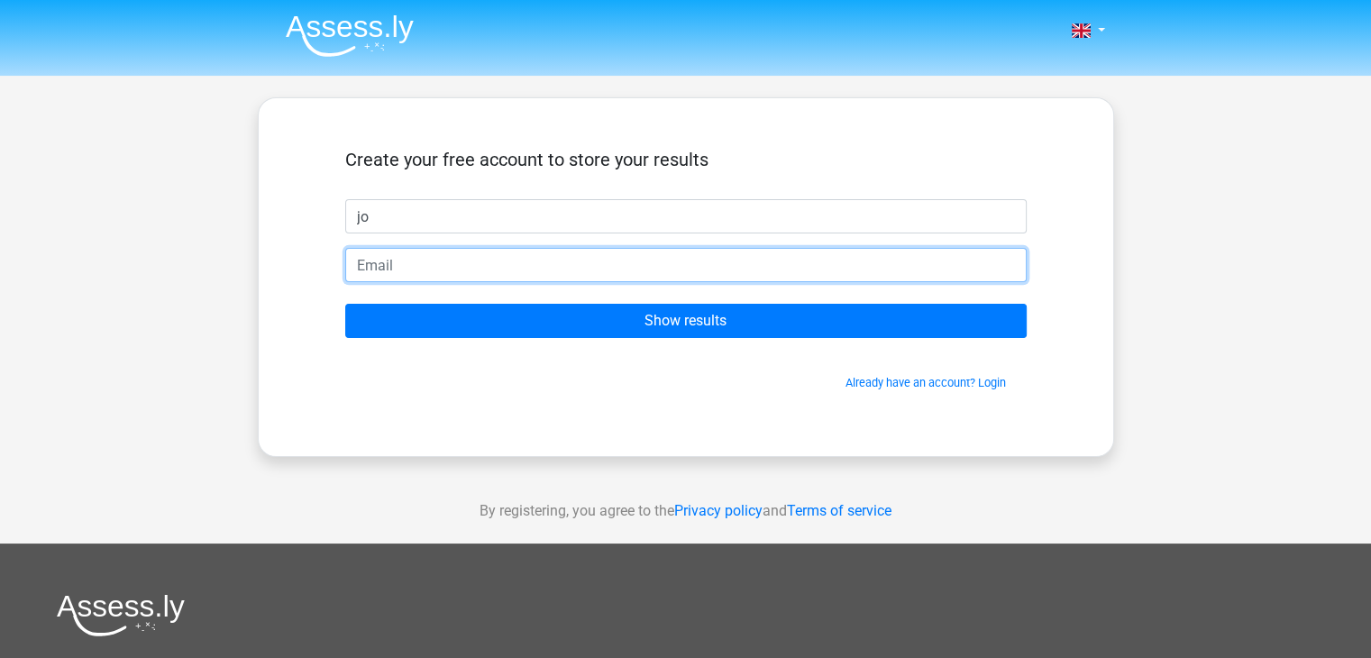
click at [410, 268] on input "email" at bounding box center [686, 265] width 682 height 34
type input "[EMAIL_ADDRESS][DOMAIN_NAME]"
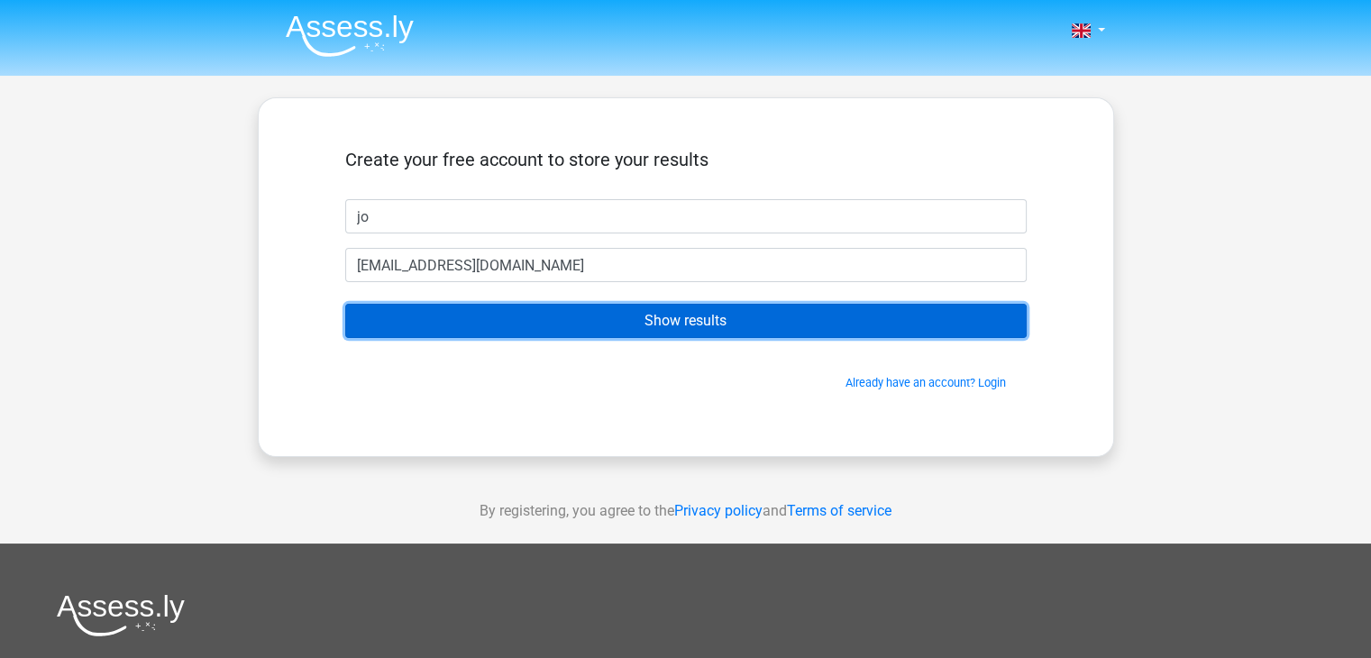
click at [456, 327] on input "Show results" at bounding box center [686, 321] width 682 height 34
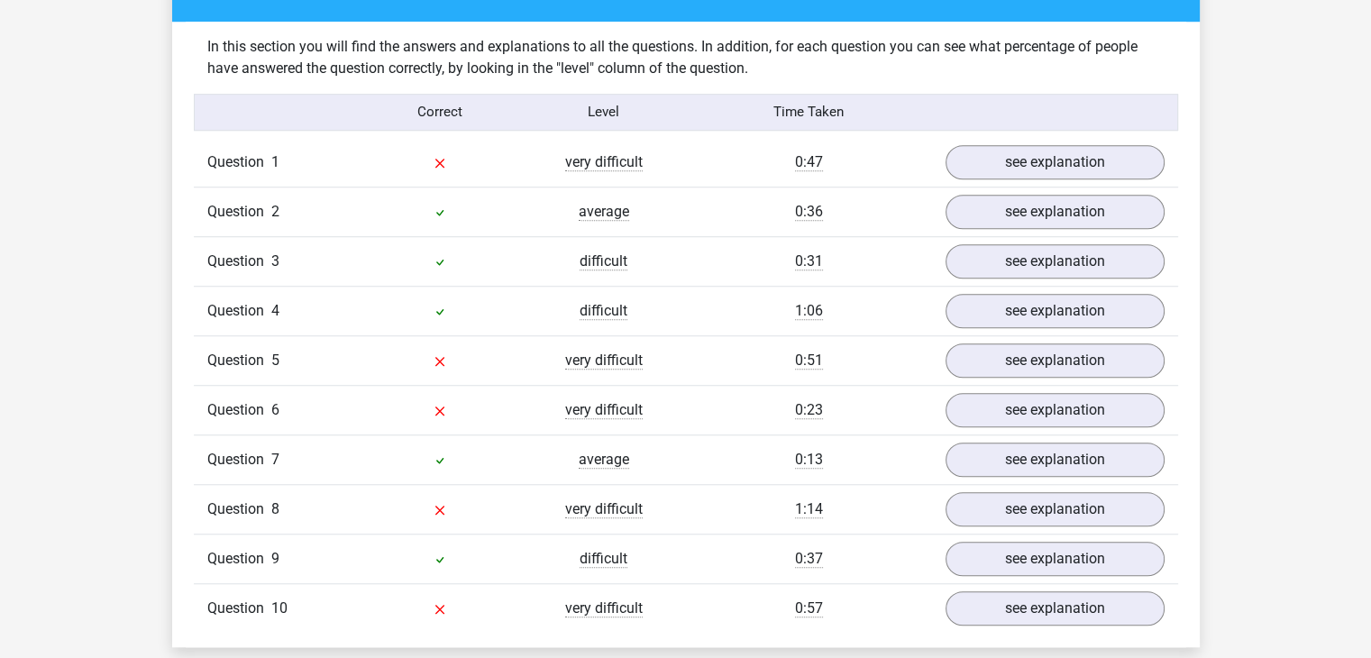
scroll to position [1402, 0]
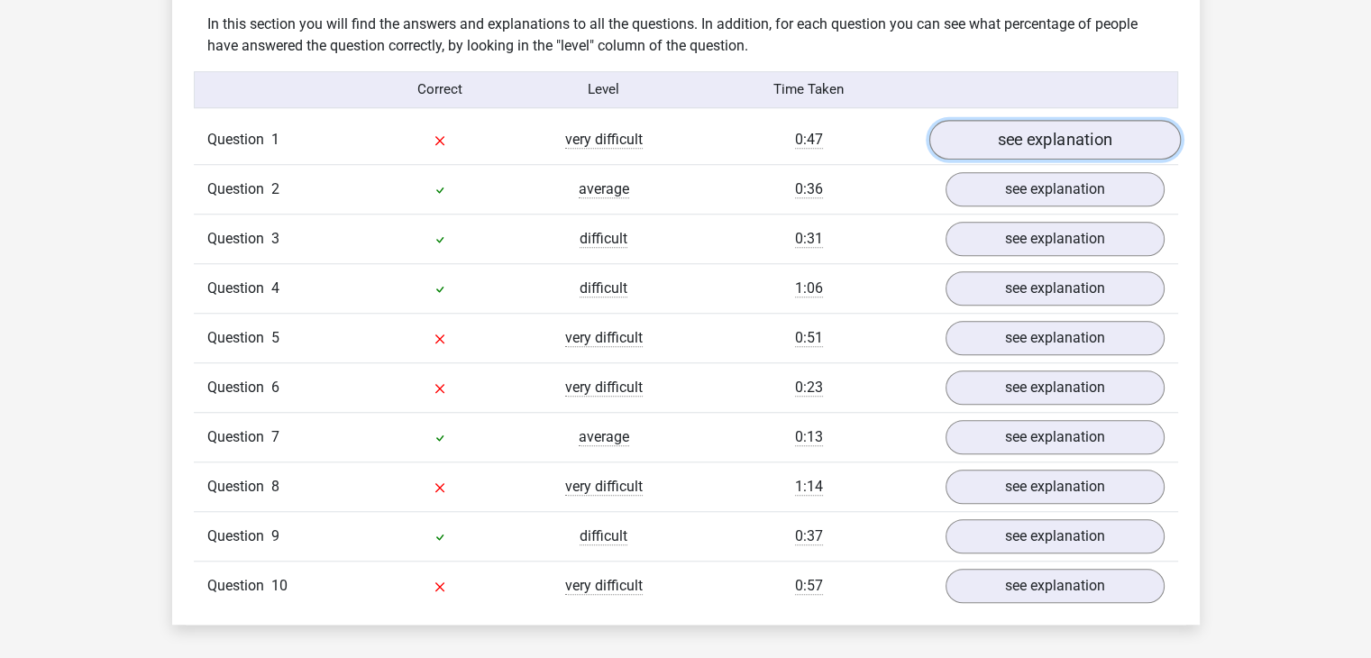
click at [1043, 127] on link "see explanation" at bounding box center [1055, 140] width 252 height 40
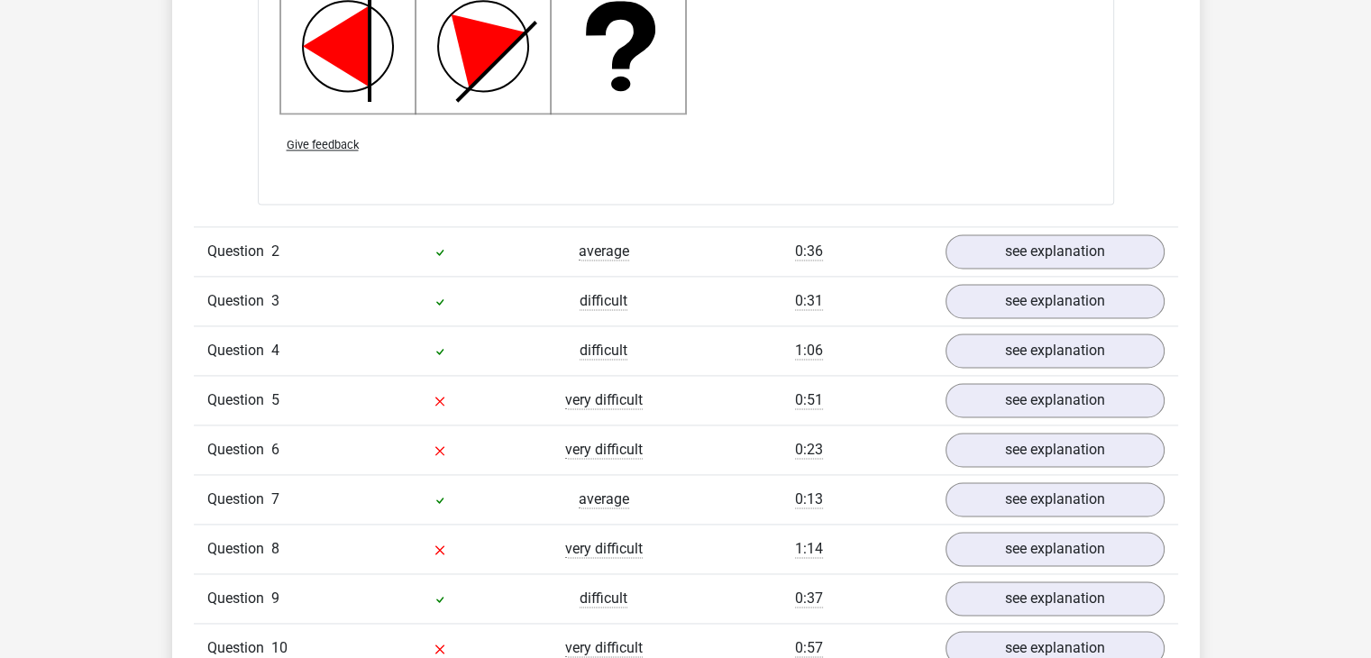
scroll to position [2490, 0]
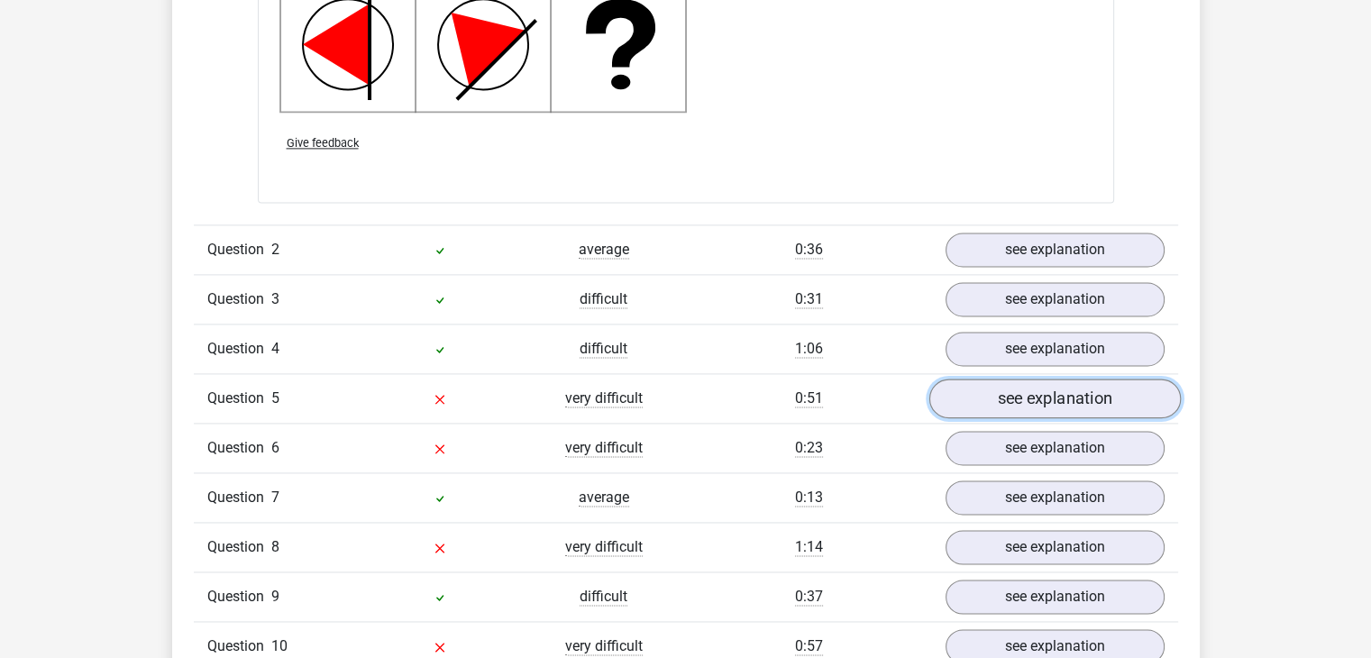
click at [1046, 395] on link "see explanation" at bounding box center [1055, 399] width 252 height 40
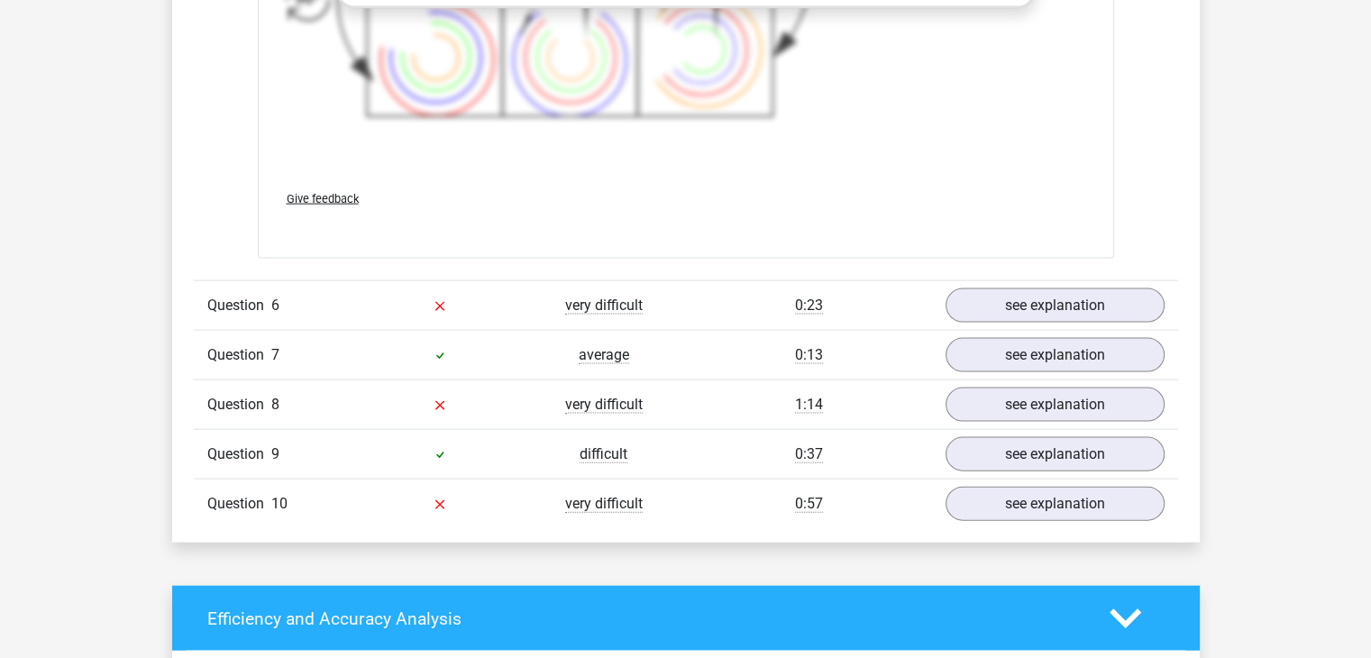
scroll to position [3845, 0]
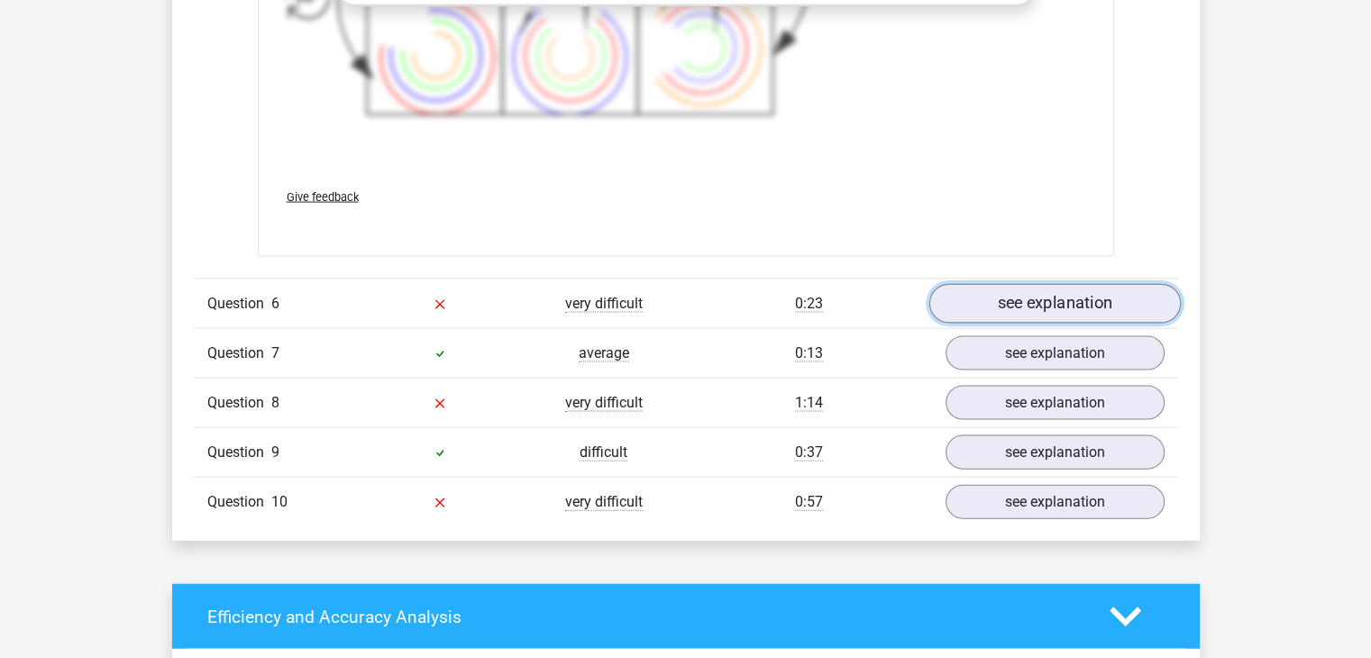
click at [1048, 307] on link "see explanation" at bounding box center [1055, 305] width 252 height 40
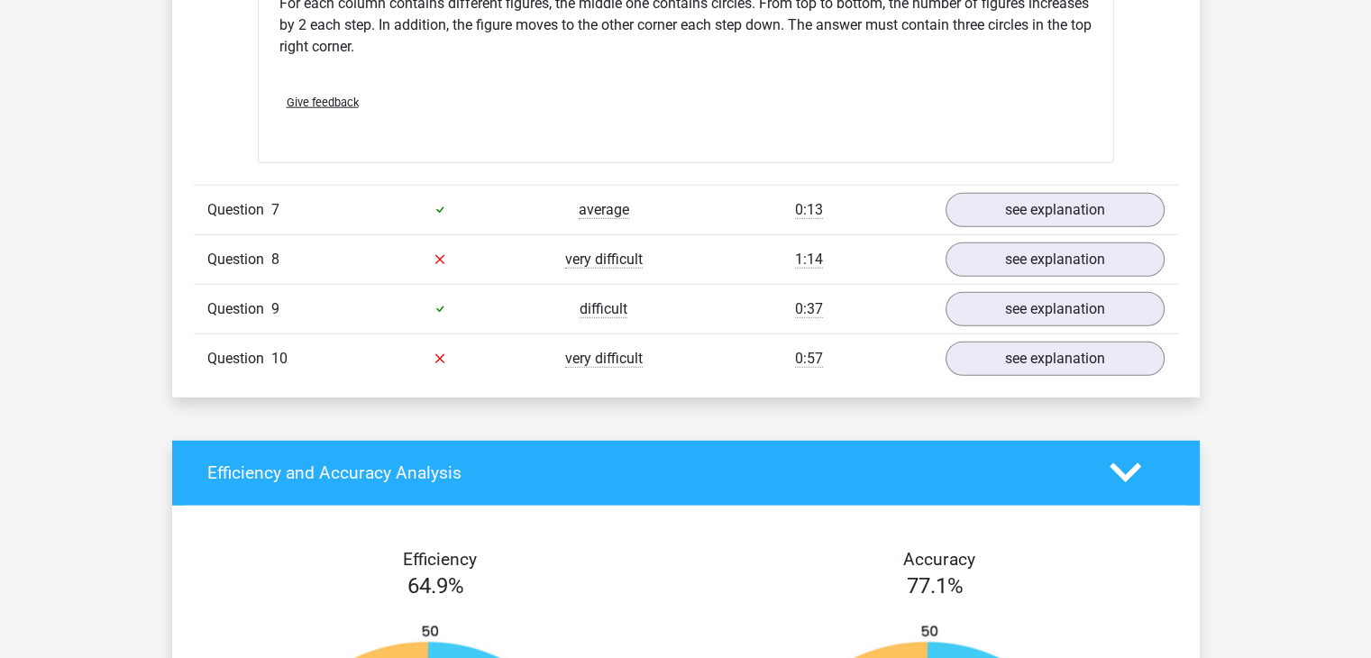
scroll to position [4738, 0]
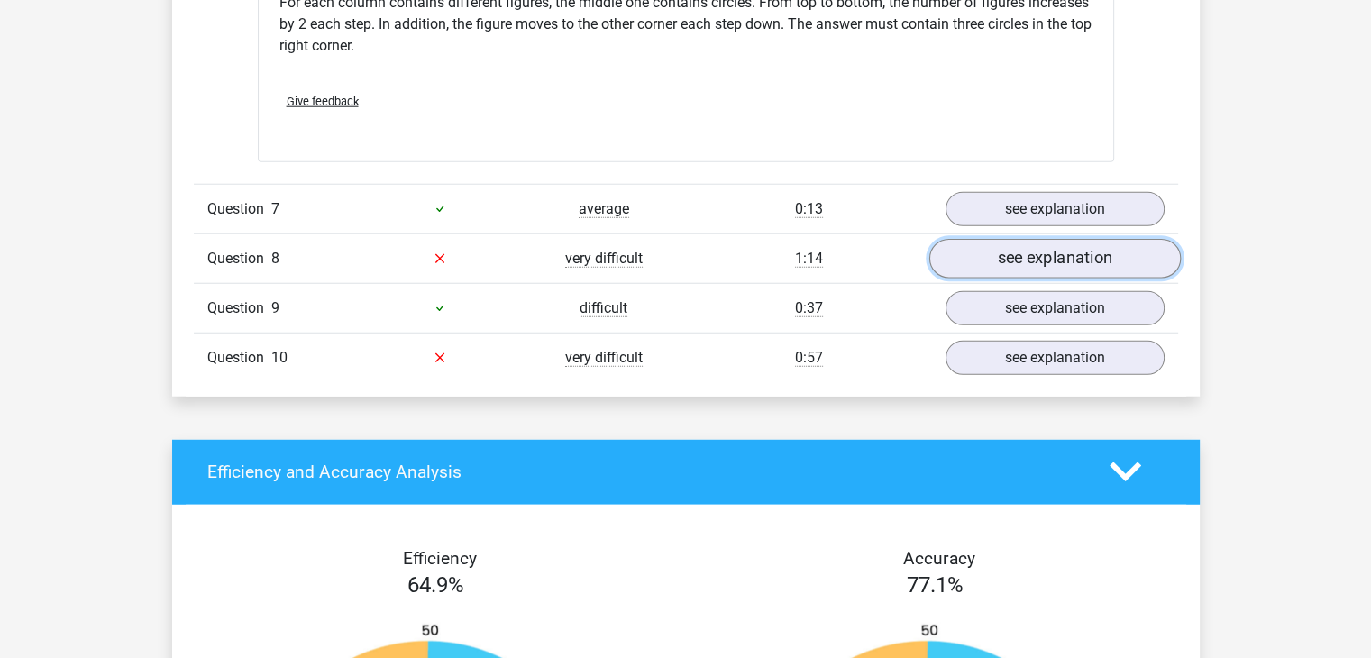
click at [1068, 253] on link "see explanation" at bounding box center [1055, 259] width 252 height 40
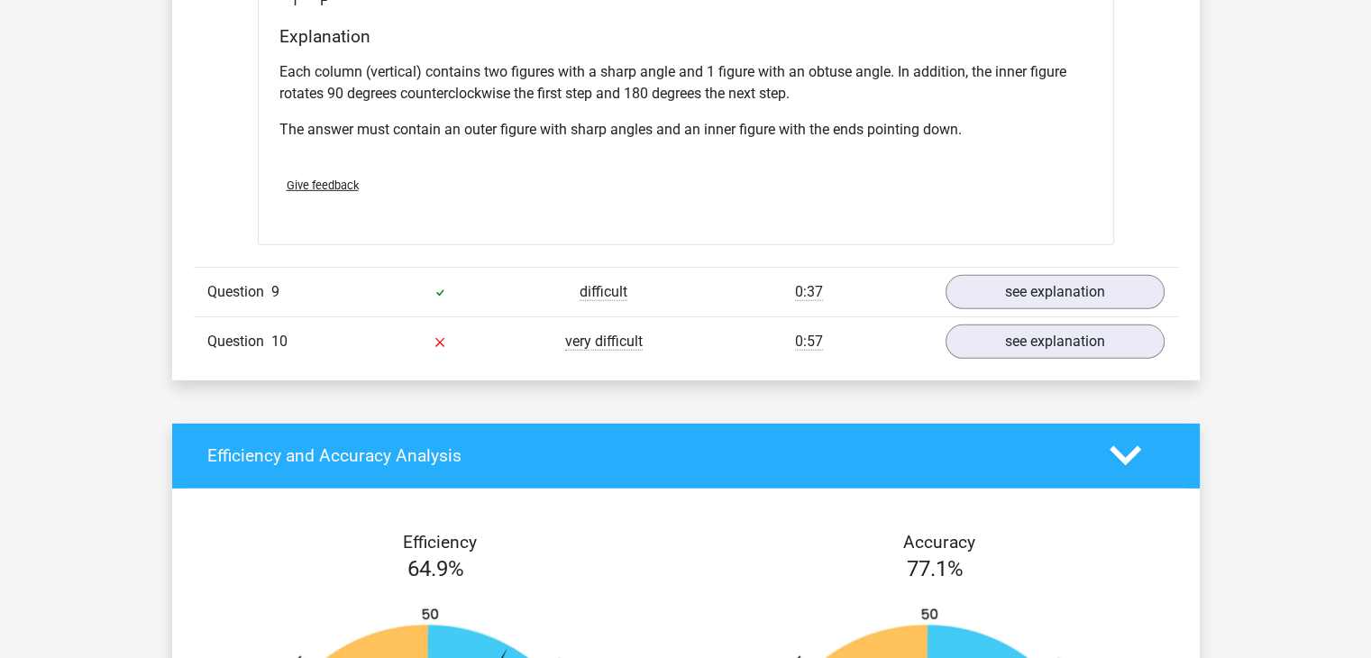
scroll to position [5518, 0]
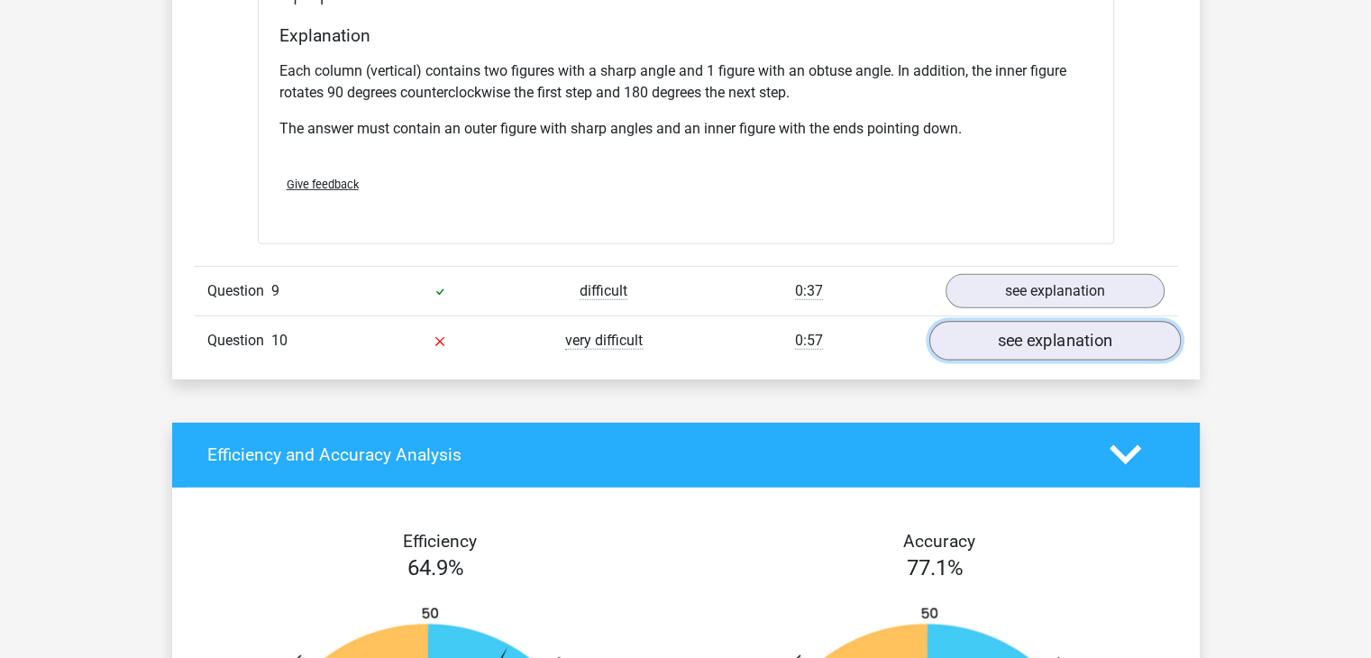
click at [1002, 327] on link "see explanation" at bounding box center [1055, 341] width 252 height 40
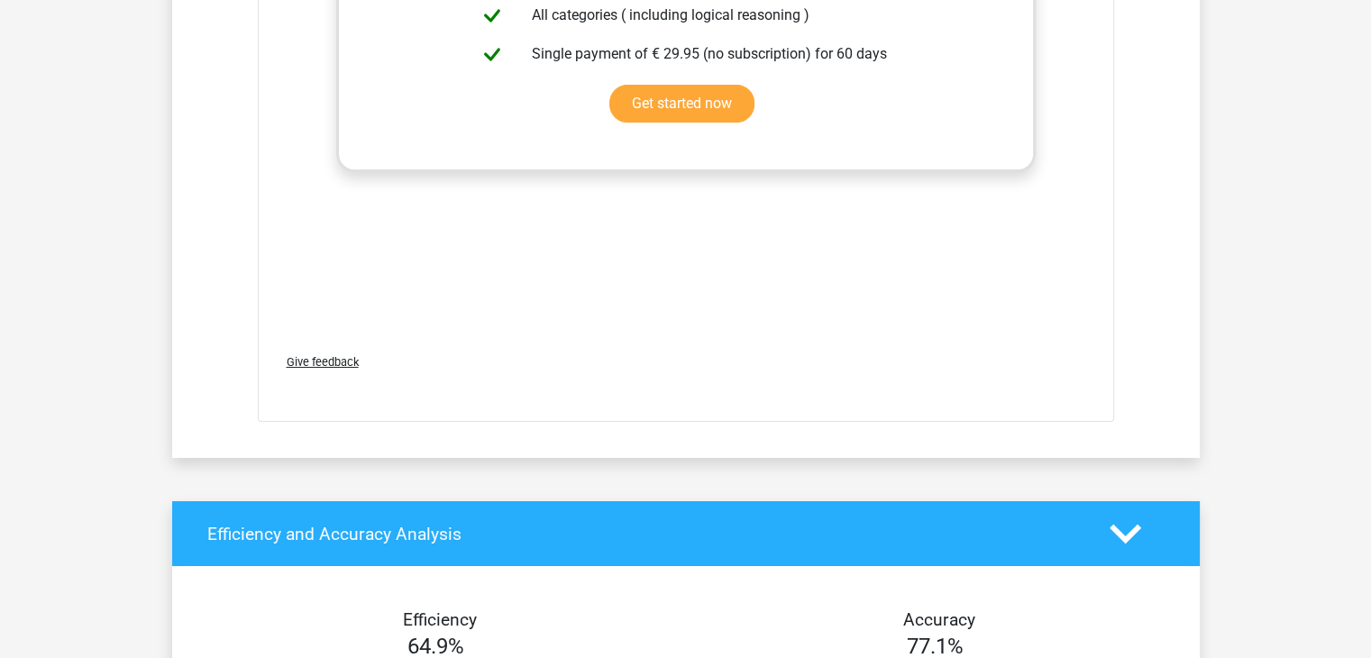
scroll to position [6658, 0]
